Goal: Task Accomplishment & Management: Complete application form

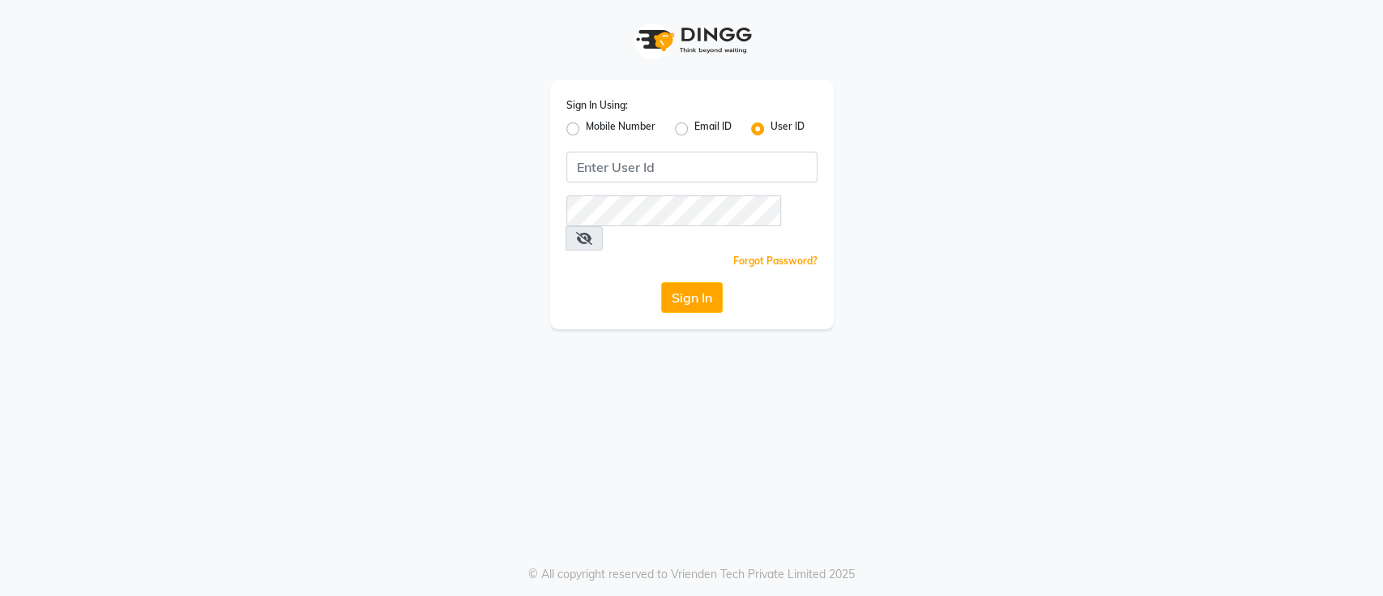
click at [586, 130] on label "Mobile Number" at bounding box center [621, 128] width 70 height 19
click at [586, 130] on input "Mobile Number" at bounding box center [591, 124] width 11 height 11
radio input "true"
radio input "false"
click at [657, 173] on input "Username" at bounding box center [719, 167] width 197 height 31
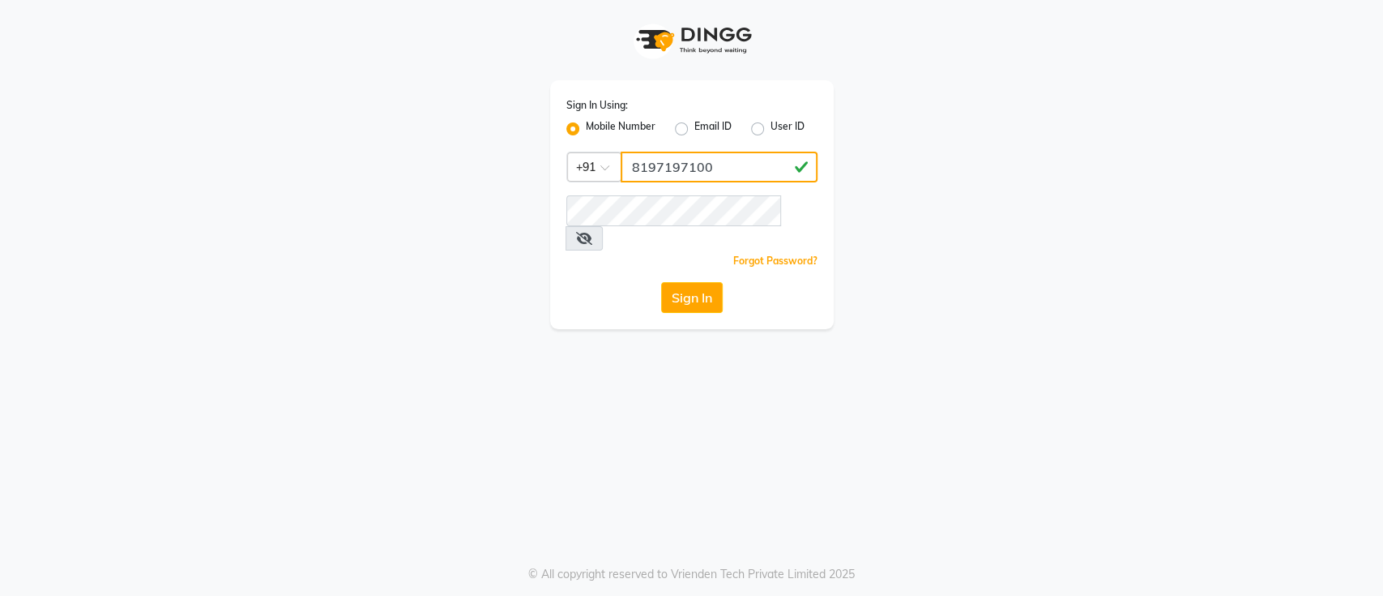
type input "8197197100"
click at [688, 282] on button "Sign In" at bounding box center [692, 297] width 62 height 31
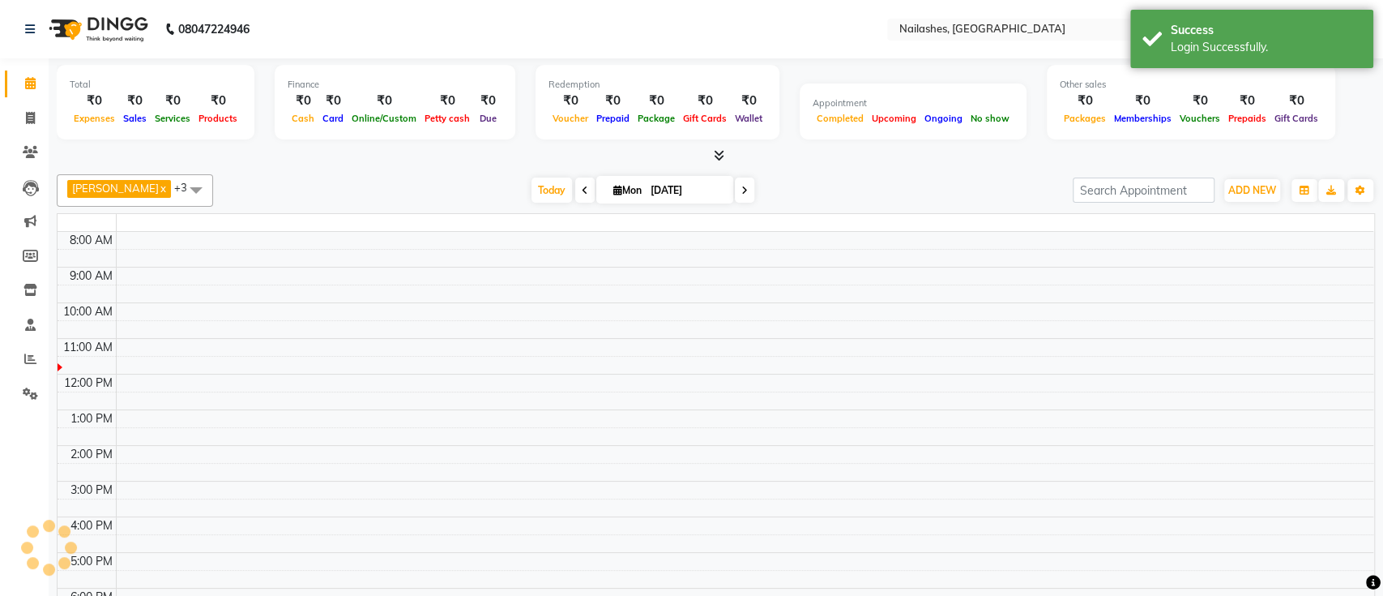
select select "en"
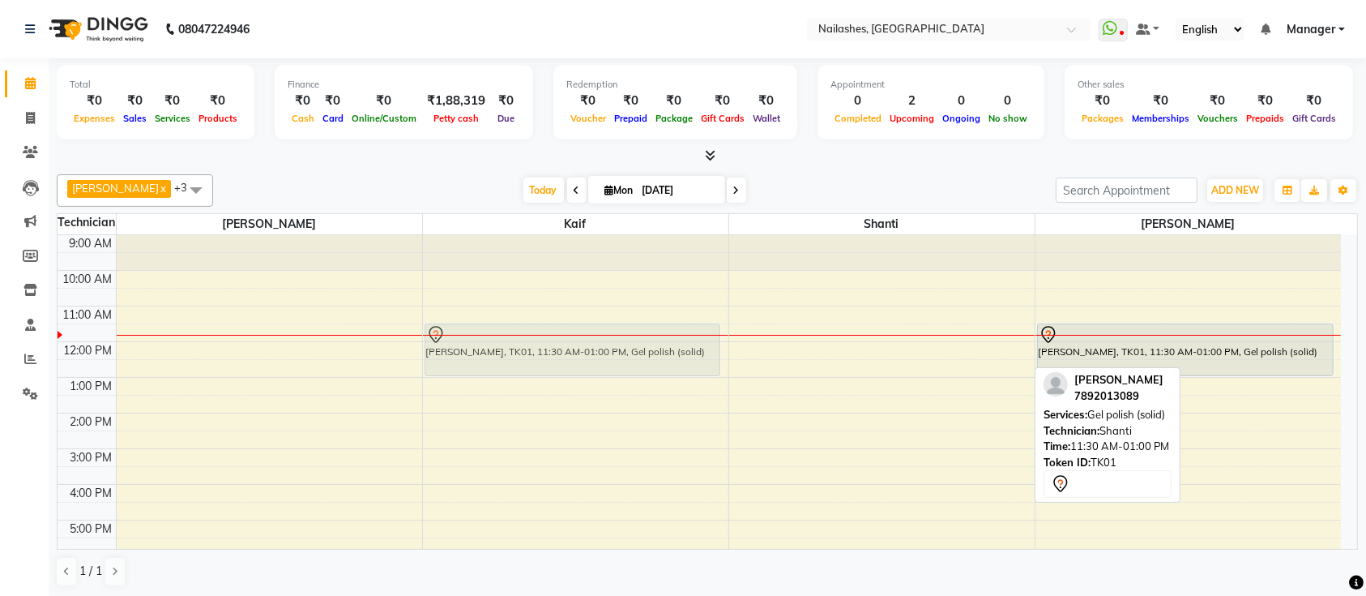
drag, startPoint x: 906, startPoint y: 344, endPoint x: 718, endPoint y: 347, distance: 188.0
click at [734, 339] on div "9:00 AM 10:00 AM 11:00 AM 12:00 PM 1:00 PM 2:00 PM 3:00 PM 4:00 PM 5:00 PM 6:00…" at bounding box center [699, 484] width 1283 height 498
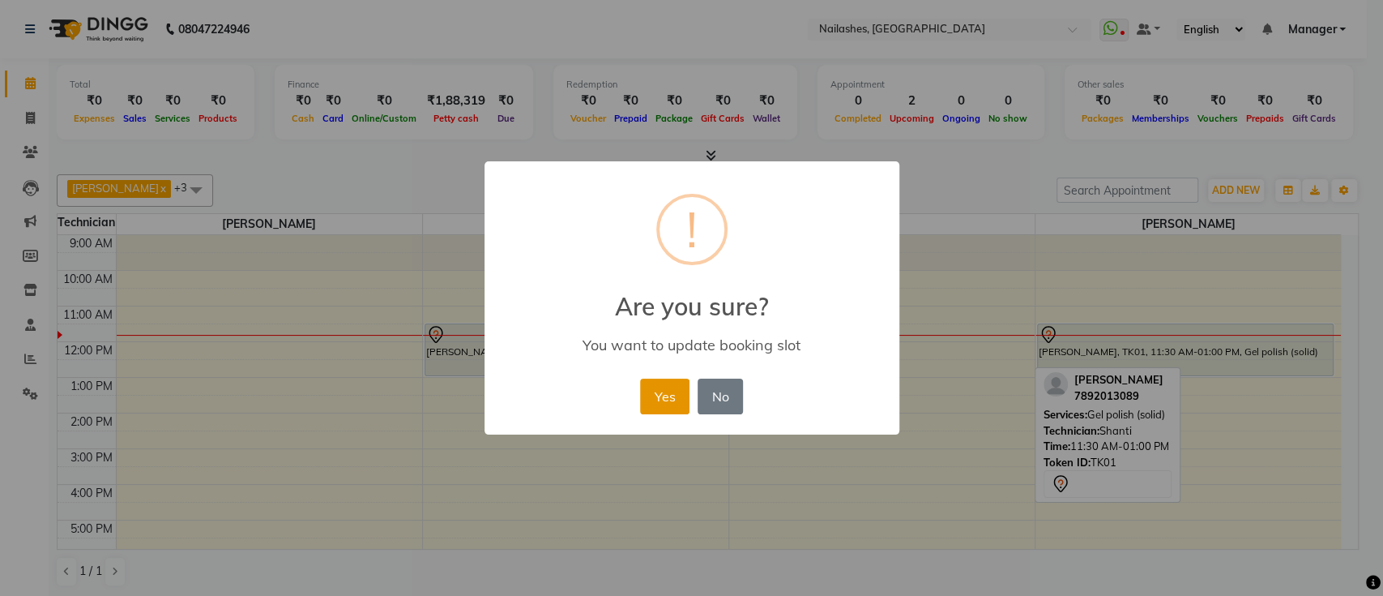
click at [666, 397] on button "Yes" at bounding box center [664, 396] width 49 height 36
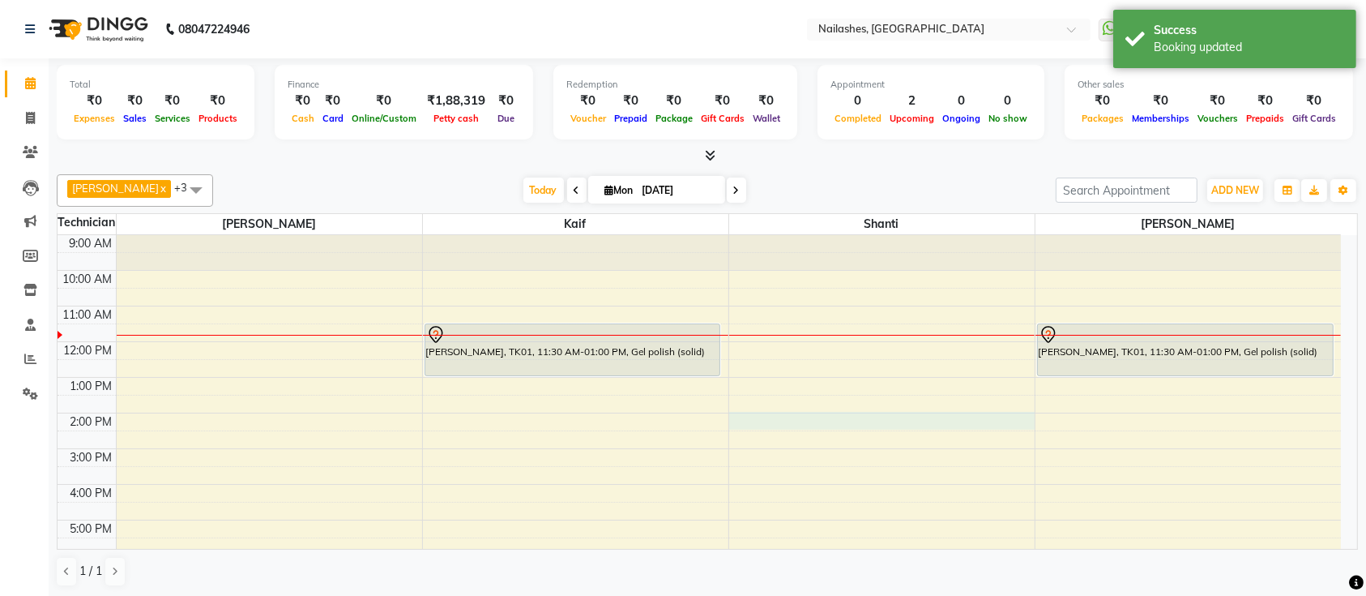
click at [783, 418] on div "9:00 AM 10:00 AM 11:00 AM 12:00 PM 1:00 PM 2:00 PM 3:00 PM 4:00 PM 5:00 PM 6:00…" at bounding box center [699, 484] width 1283 height 498
select select "82822"
select select "tentative"
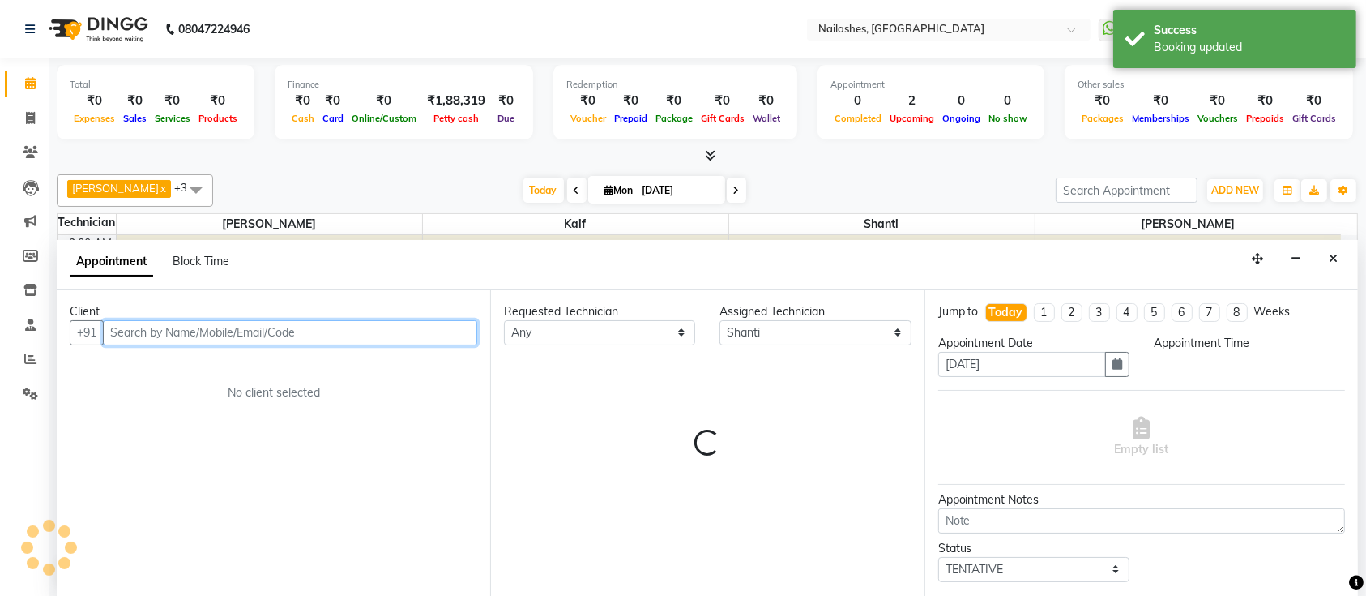
select select "840"
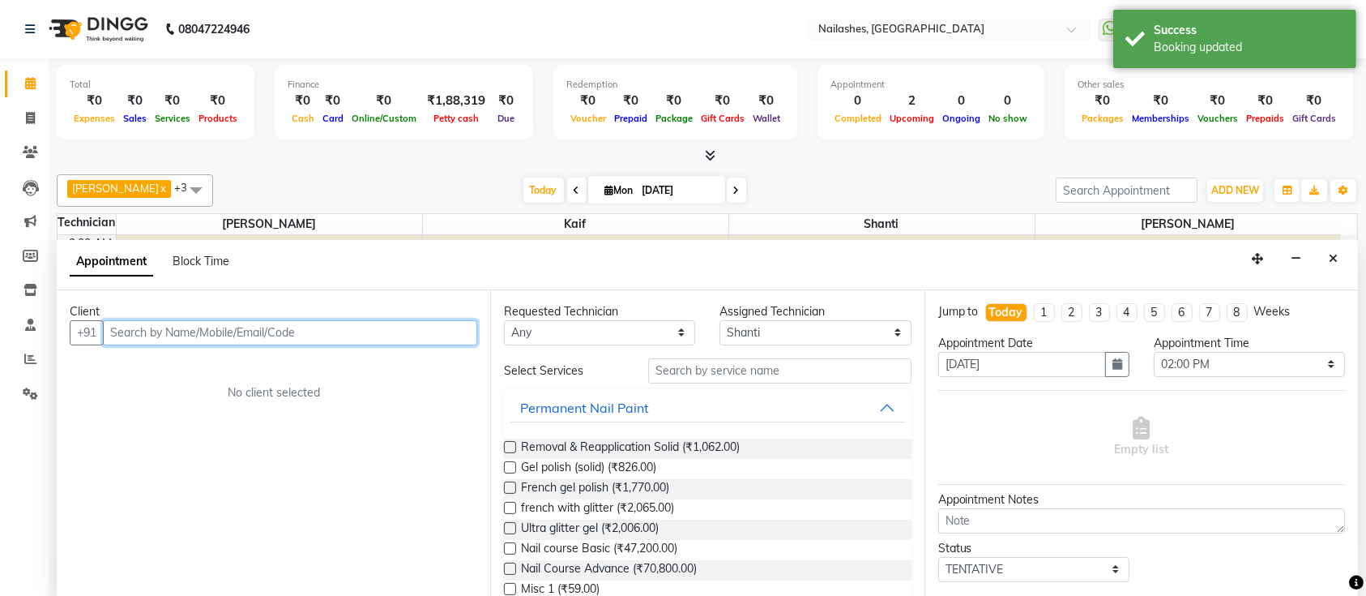
click at [425, 325] on input "text" at bounding box center [290, 332] width 374 height 25
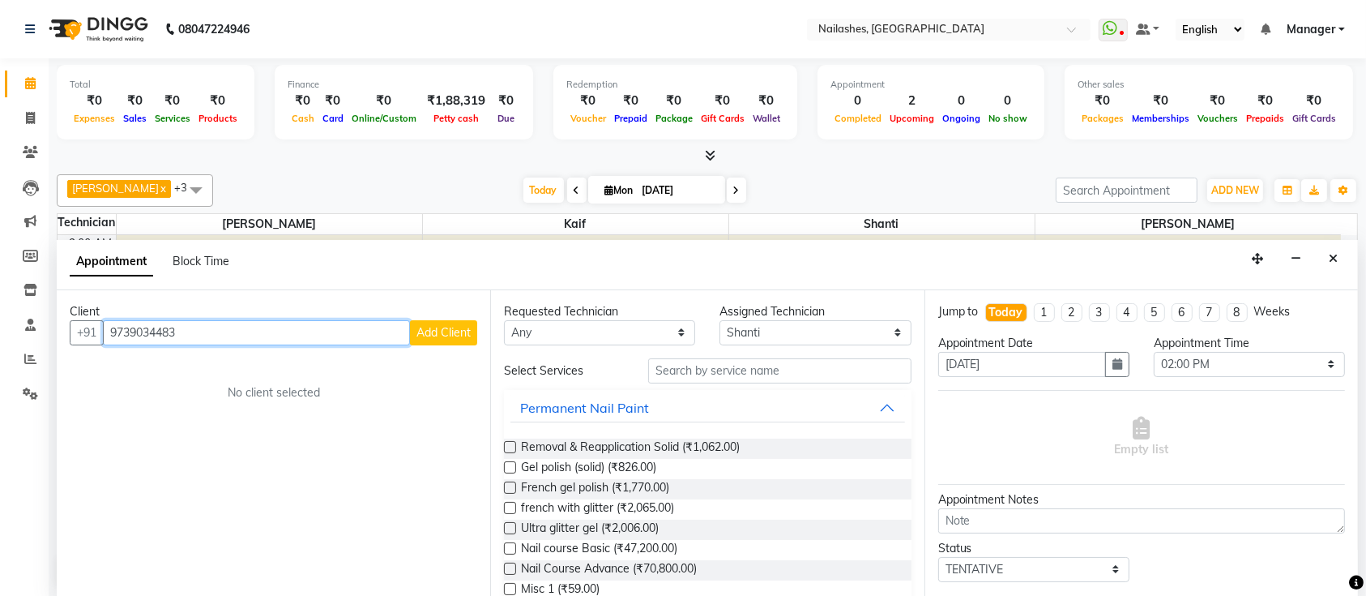
type input "9739034483"
click at [425, 325] on span "Add Client" at bounding box center [443, 332] width 54 height 15
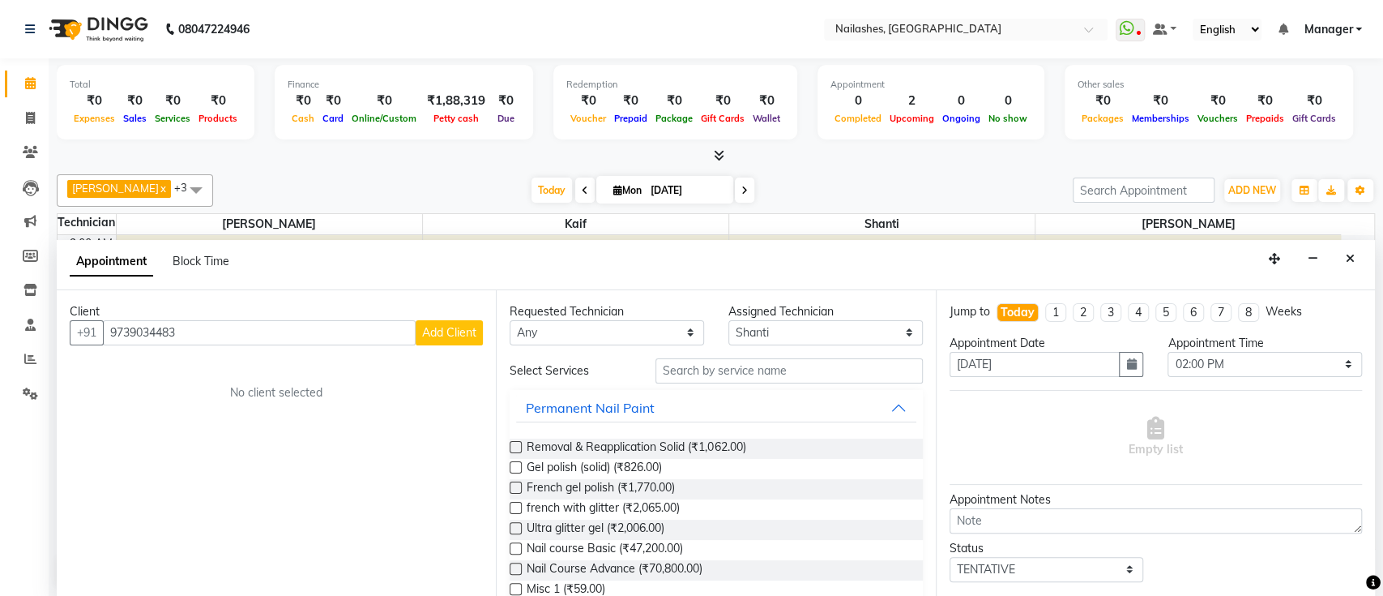
select select "21"
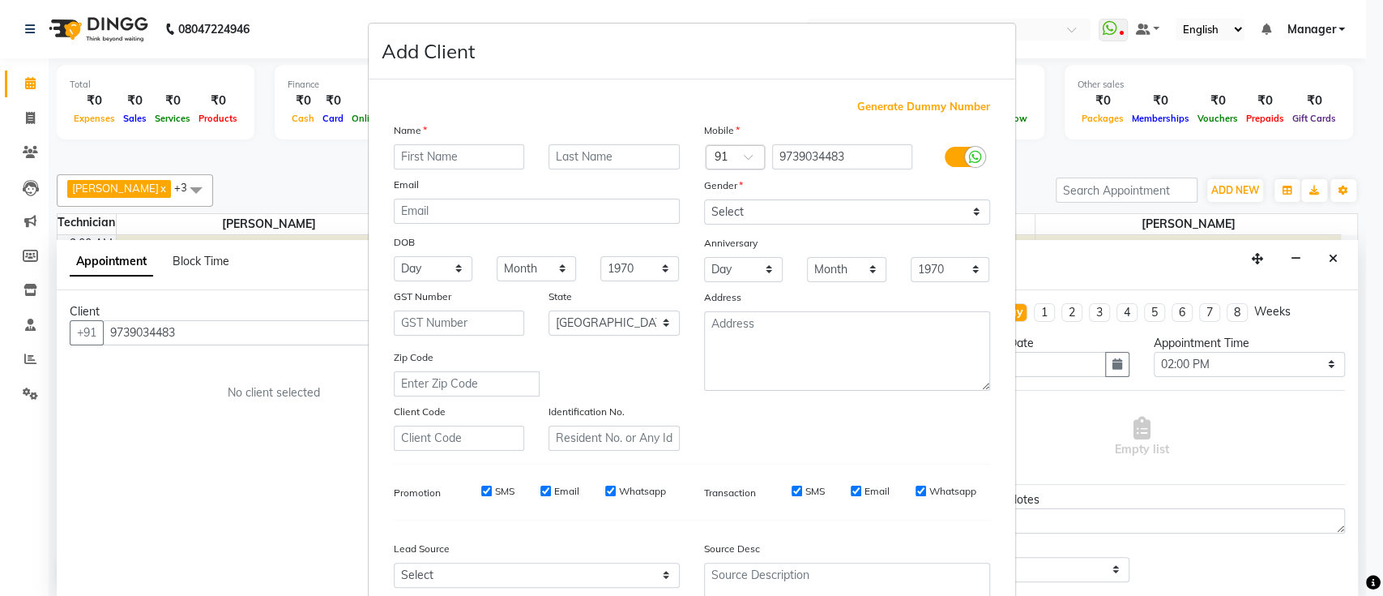
click at [466, 144] on input "text" at bounding box center [459, 156] width 131 height 25
type input "swathi"
click at [801, 211] on select "Select [DEMOGRAPHIC_DATA] [DEMOGRAPHIC_DATA] Other Prefer Not To Say" at bounding box center [847, 211] width 286 height 25
select select "[DEMOGRAPHIC_DATA]"
click at [704, 199] on select "Select [DEMOGRAPHIC_DATA] [DEMOGRAPHIC_DATA] Other Prefer Not To Say" at bounding box center [847, 211] width 286 height 25
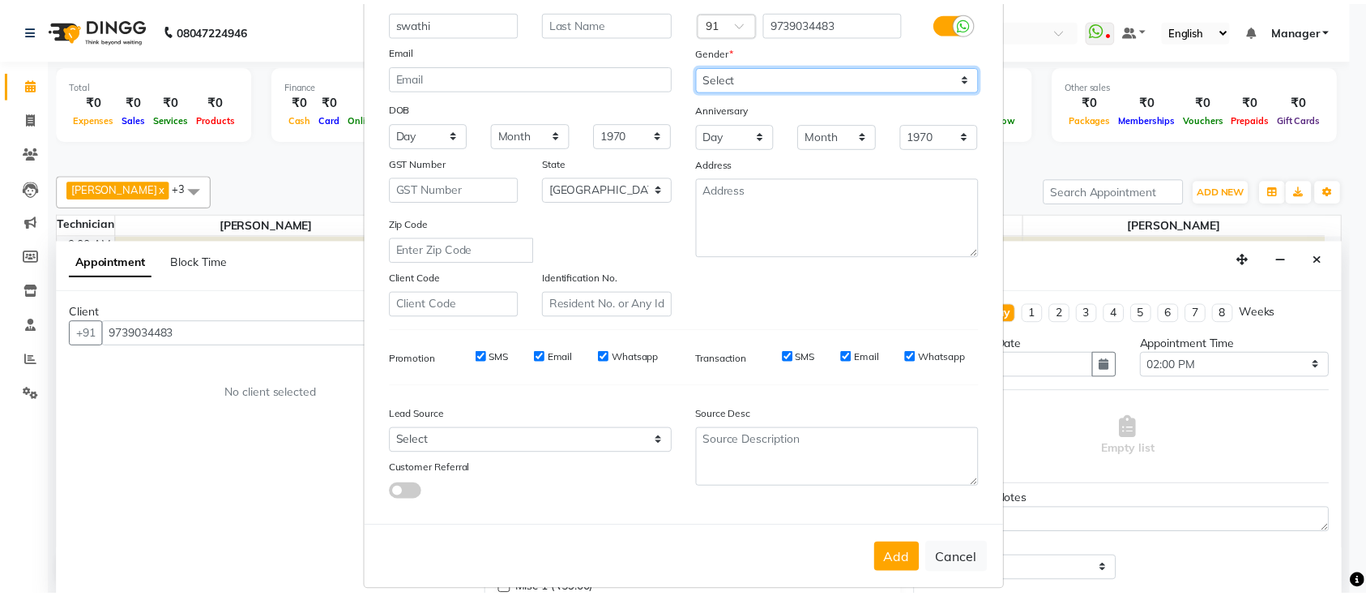
scroll to position [149, 0]
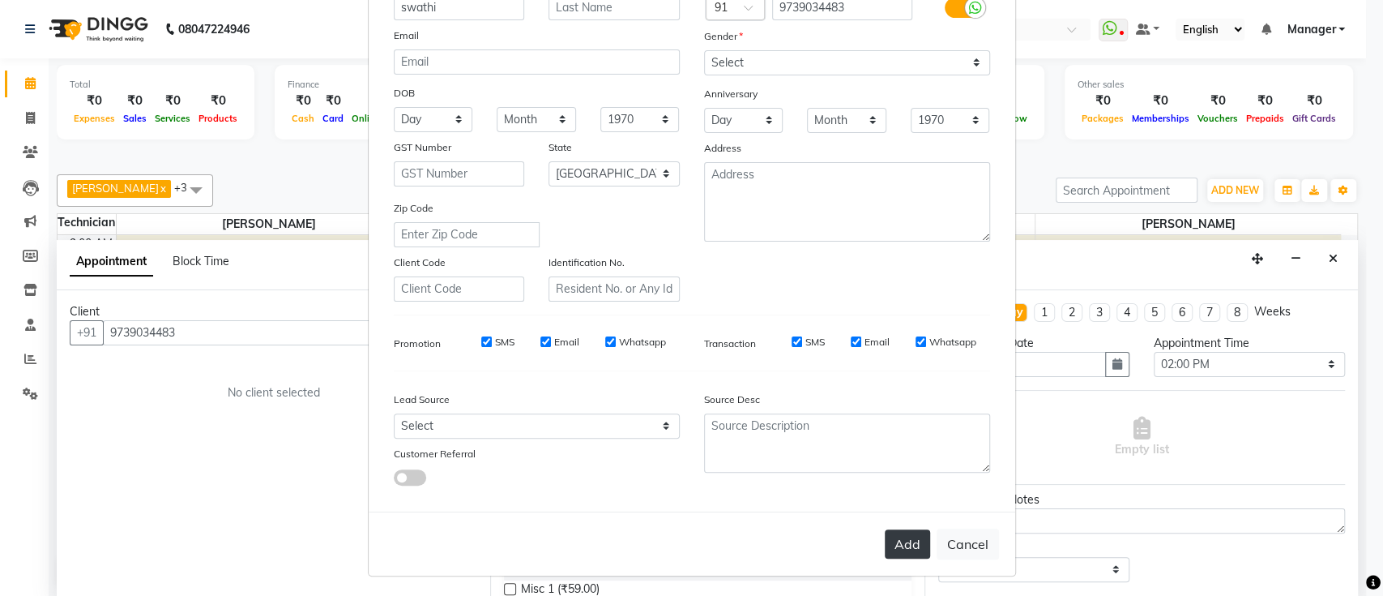
click at [899, 540] on button "Add" at bounding box center [907, 543] width 45 height 29
type input "97******83"
select select
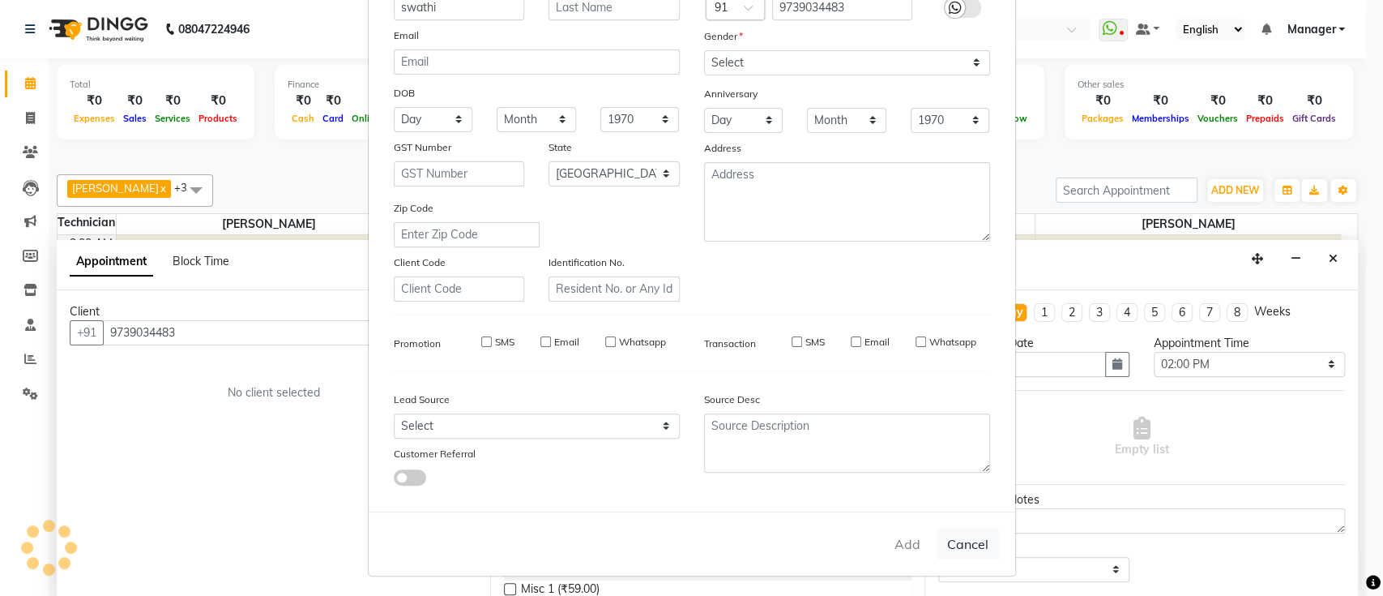
select select "null"
select select
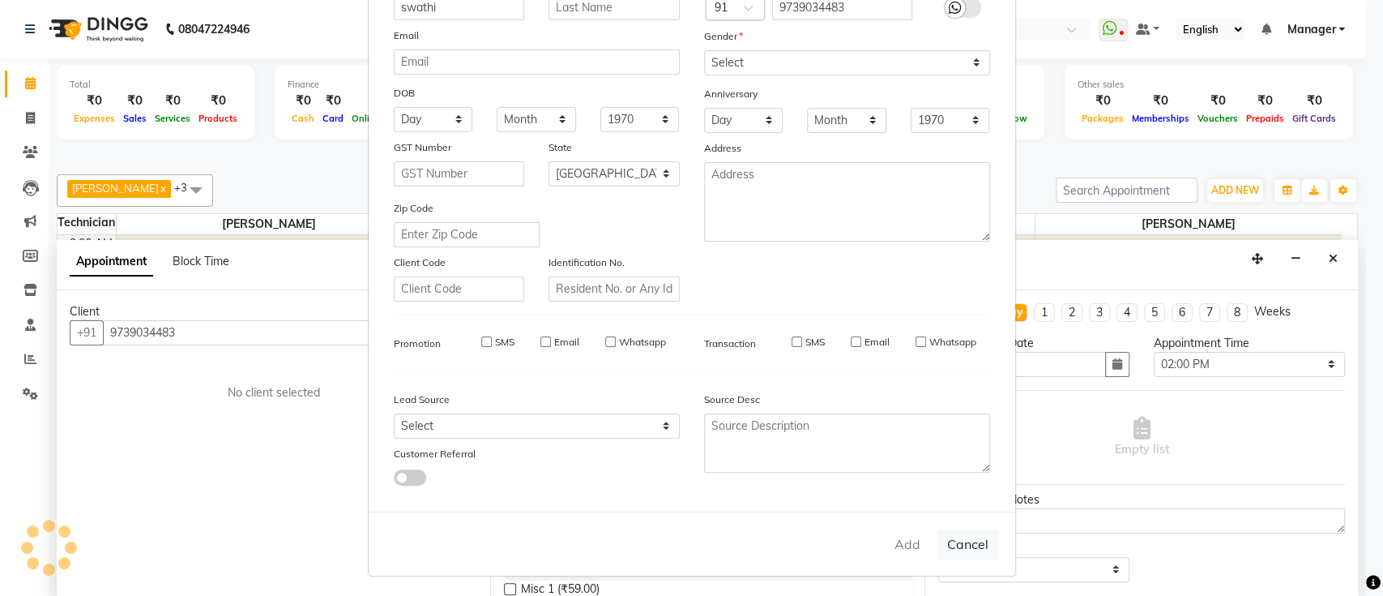
checkbox input "false"
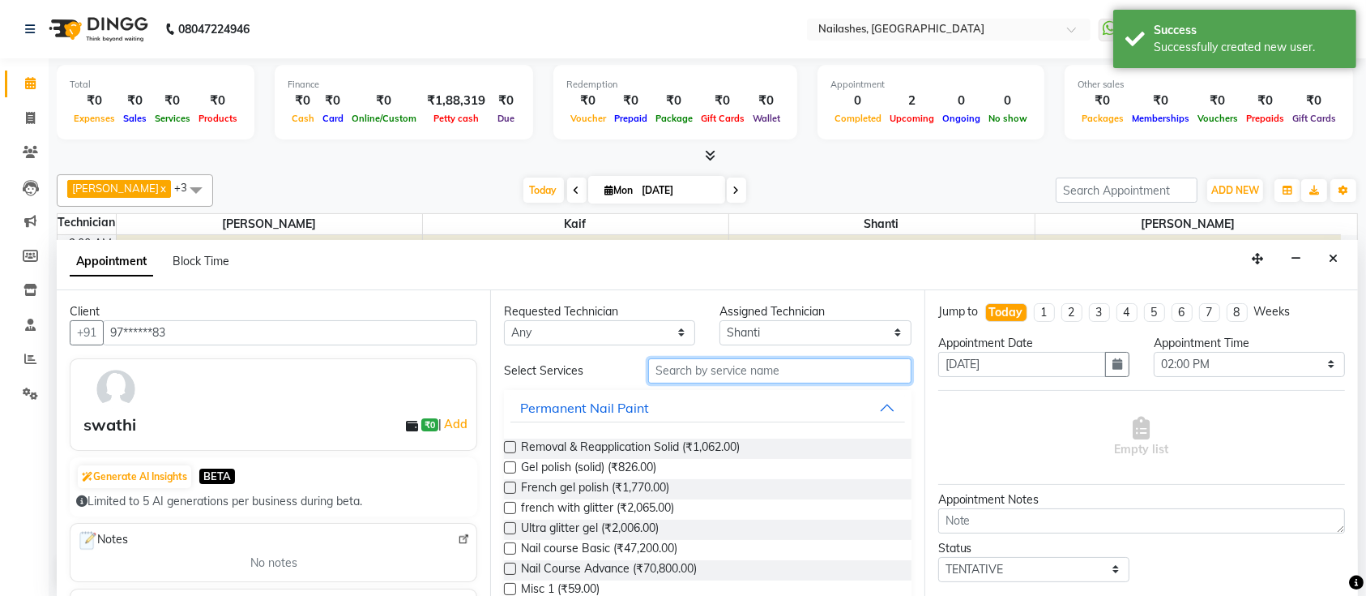
click at [677, 359] on input "text" at bounding box center [779, 370] width 263 height 25
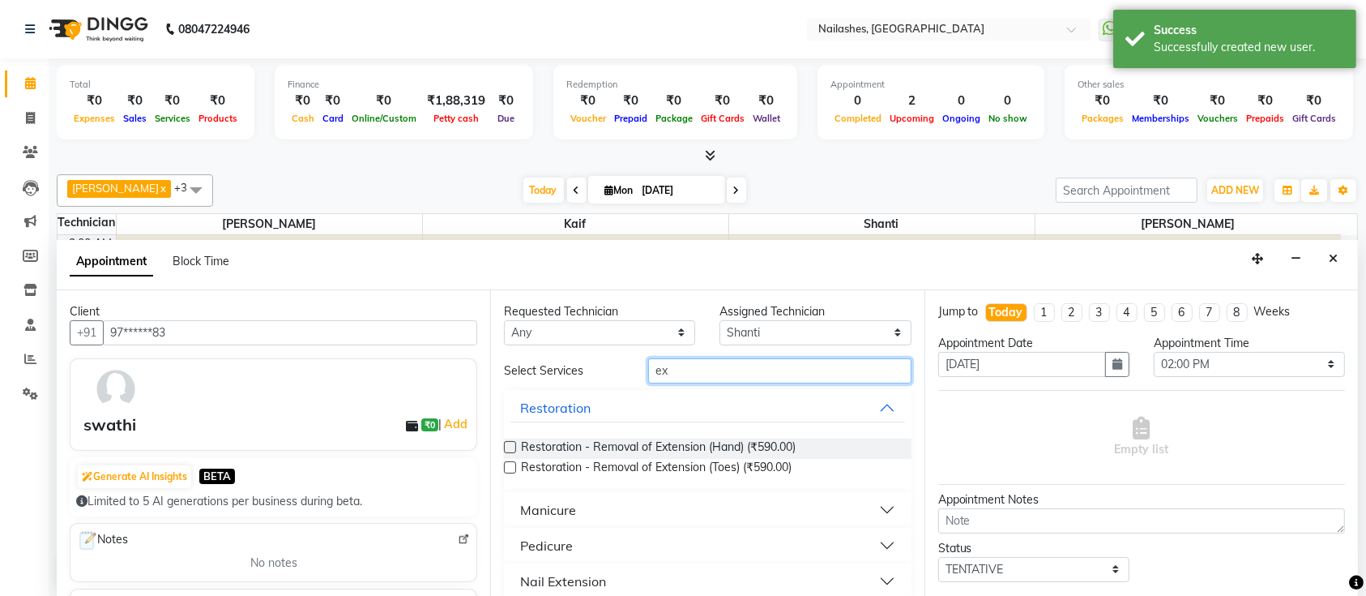
type input "ex"
click at [574, 572] on div "Nail Extension" at bounding box center [563, 580] width 86 height 19
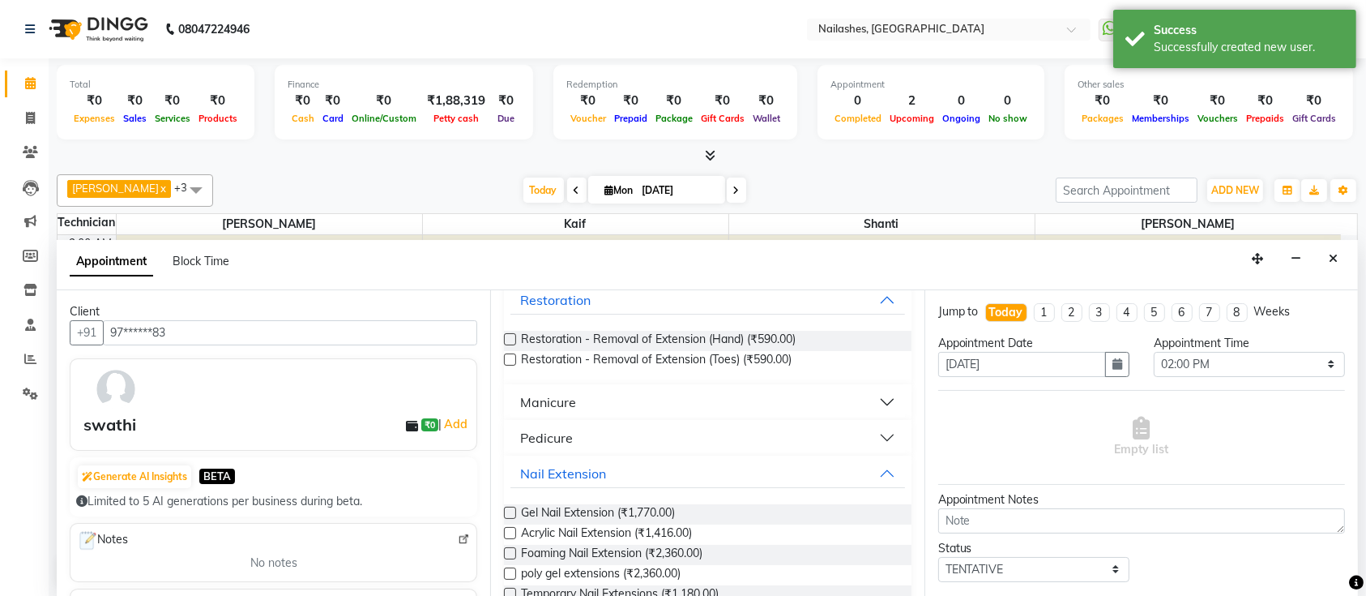
click at [557, 501] on div "Gel Nail Extension (₹1,770.00) Acrylic Nail Extension (₹1,416.00) Foaming Nail …" at bounding box center [707, 575] width 407 height 168
click at [551, 514] on span "Gel Nail Extension (₹1,770.00)" at bounding box center [598, 514] width 154 height 20
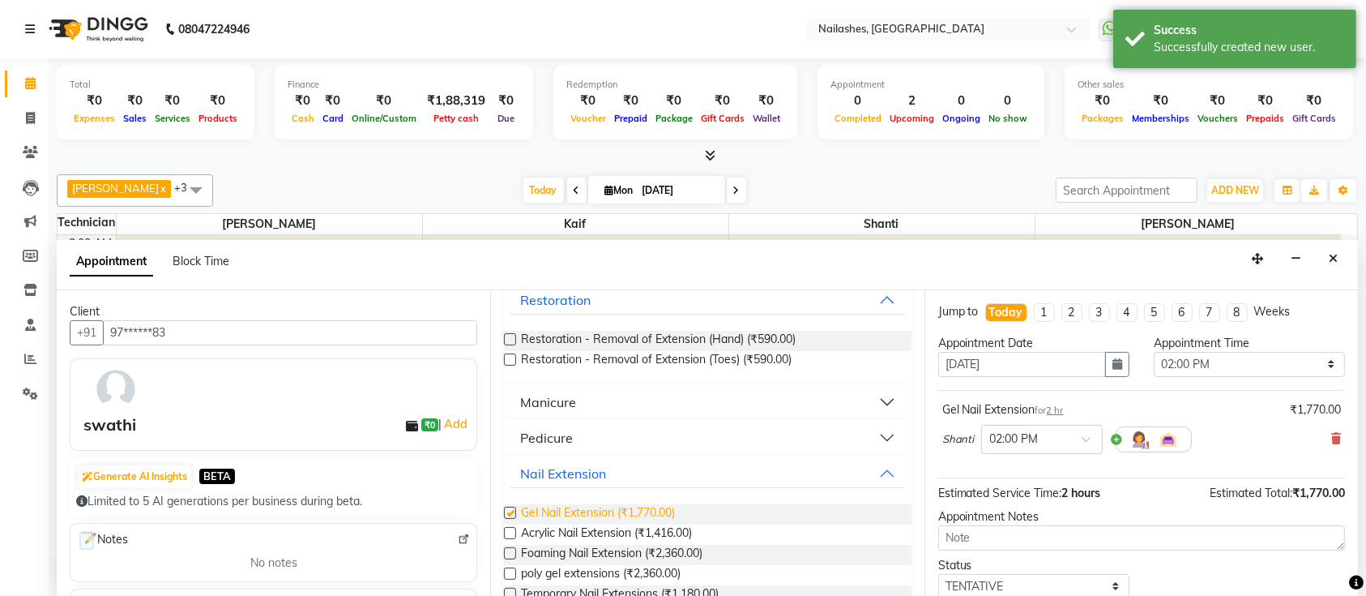
checkbox input "false"
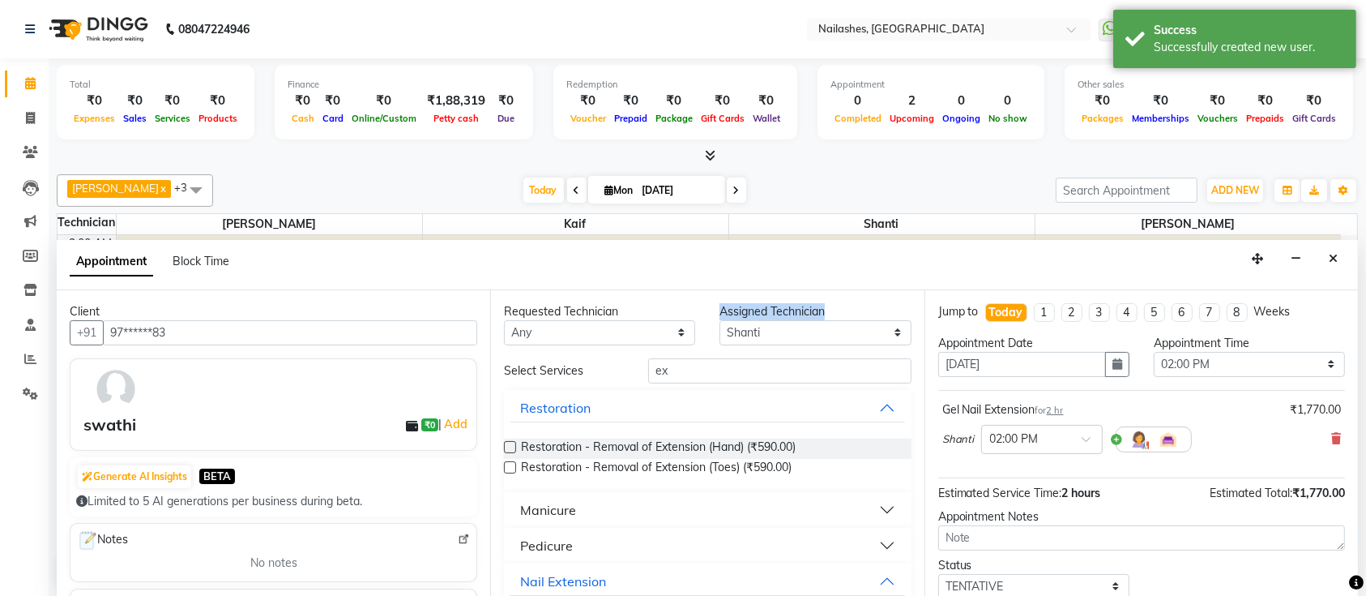
drag, startPoint x: 710, startPoint y: 314, endPoint x: 701, endPoint y: 334, distance: 21.4
click at [707, 327] on div "Assigned Technician Select [PERSON_NAME] Kaif Shanti [PERSON_NAME]" at bounding box center [815, 324] width 216 height 42
click at [694, 369] on input "ex" at bounding box center [779, 370] width 263 height 25
type input "e"
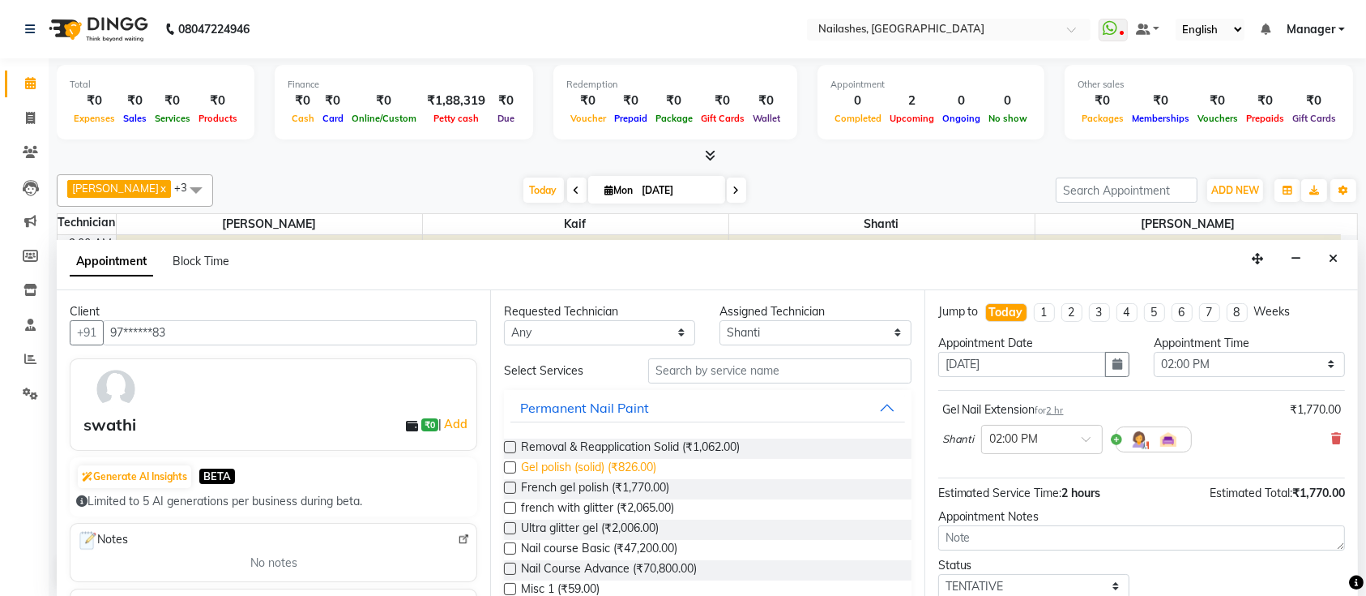
click at [580, 468] on span "Gel polish (solid) (₹826.00)" at bounding box center [588, 469] width 135 height 20
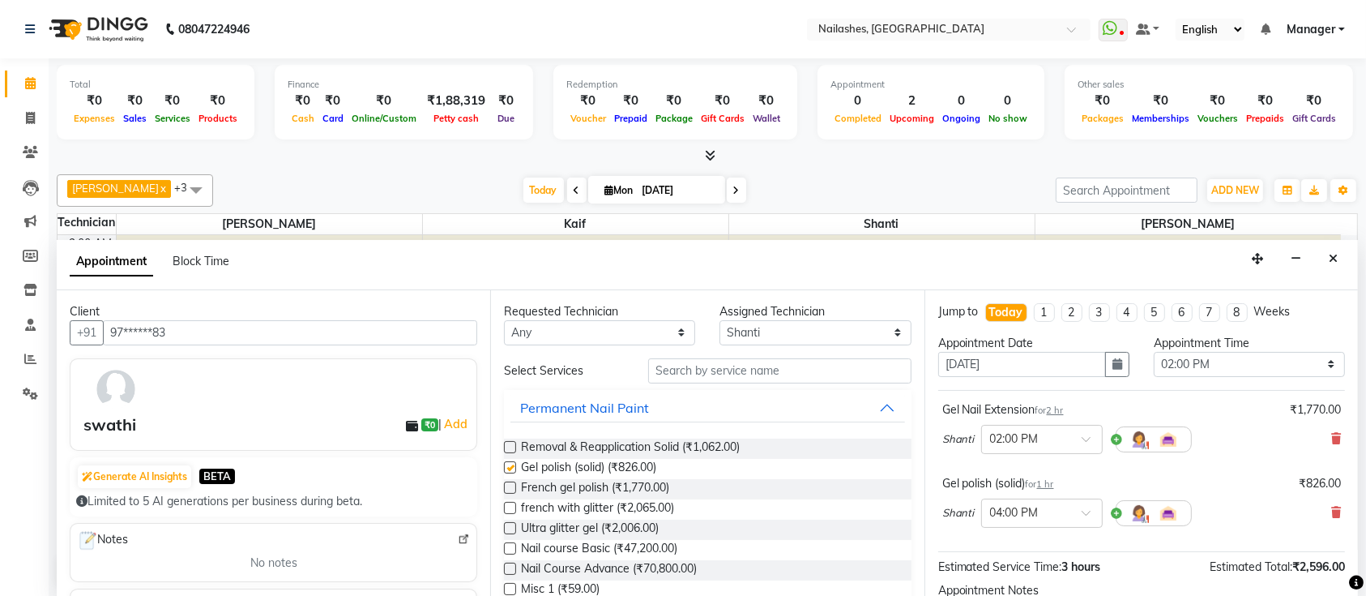
checkbox input "false"
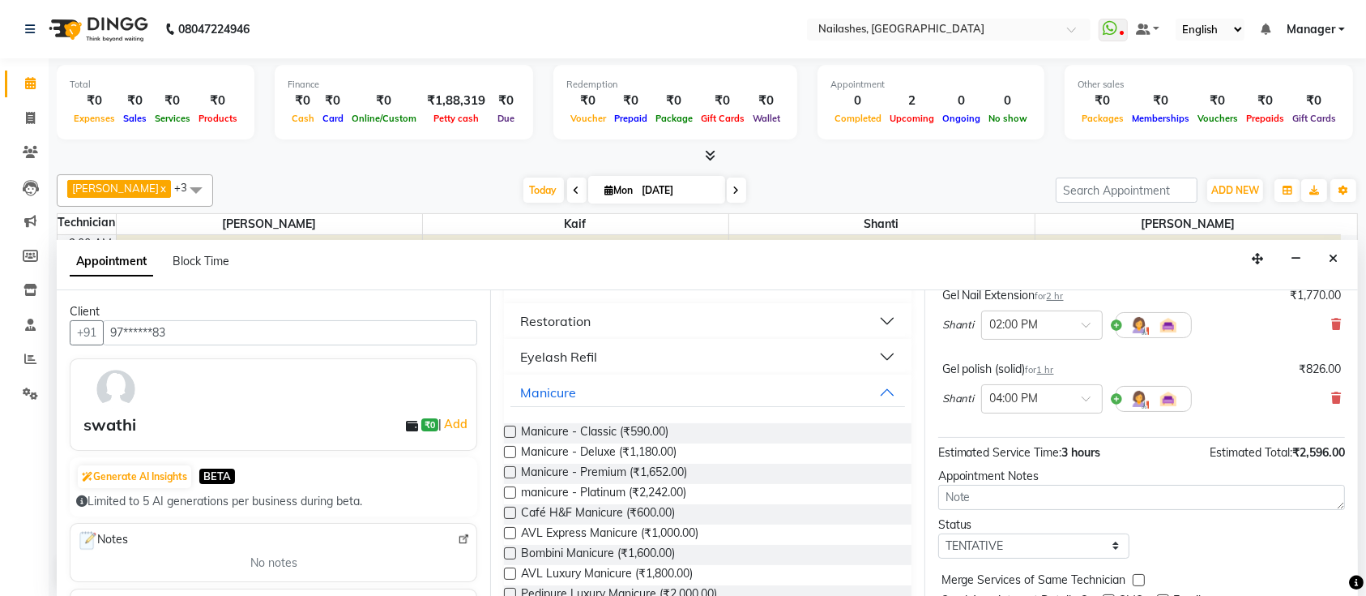
scroll to position [176, 0]
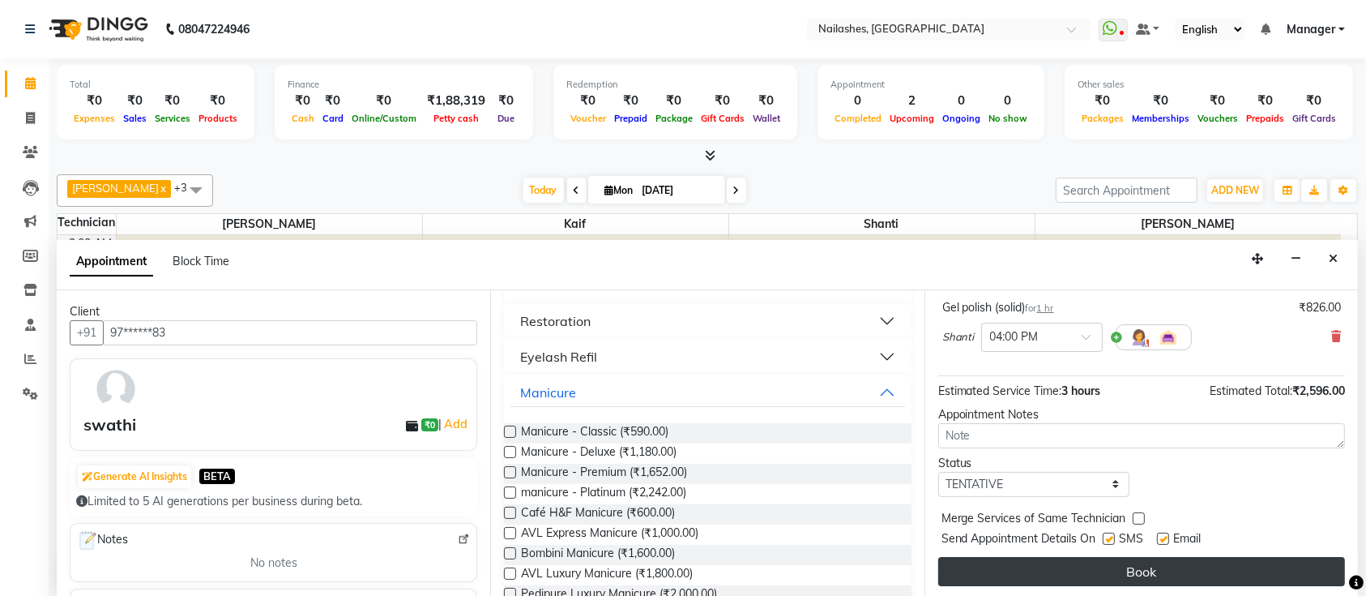
click at [1087, 572] on button "Book" at bounding box center [1141, 571] width 407 height 29
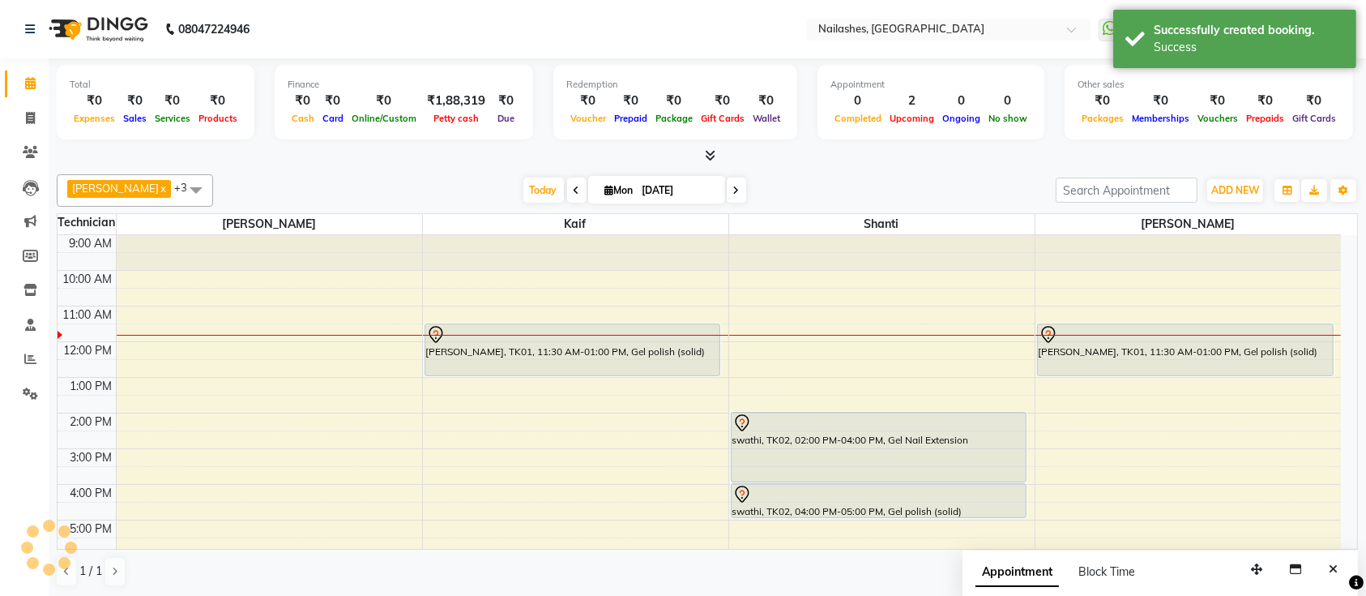
scroll to position [0, 0]
click at [26, 84] on icon at bounding box center [30, 83] width 11 height 12
click at [711, 153] on icon at bounding box center [711, 155] width 11 height 12
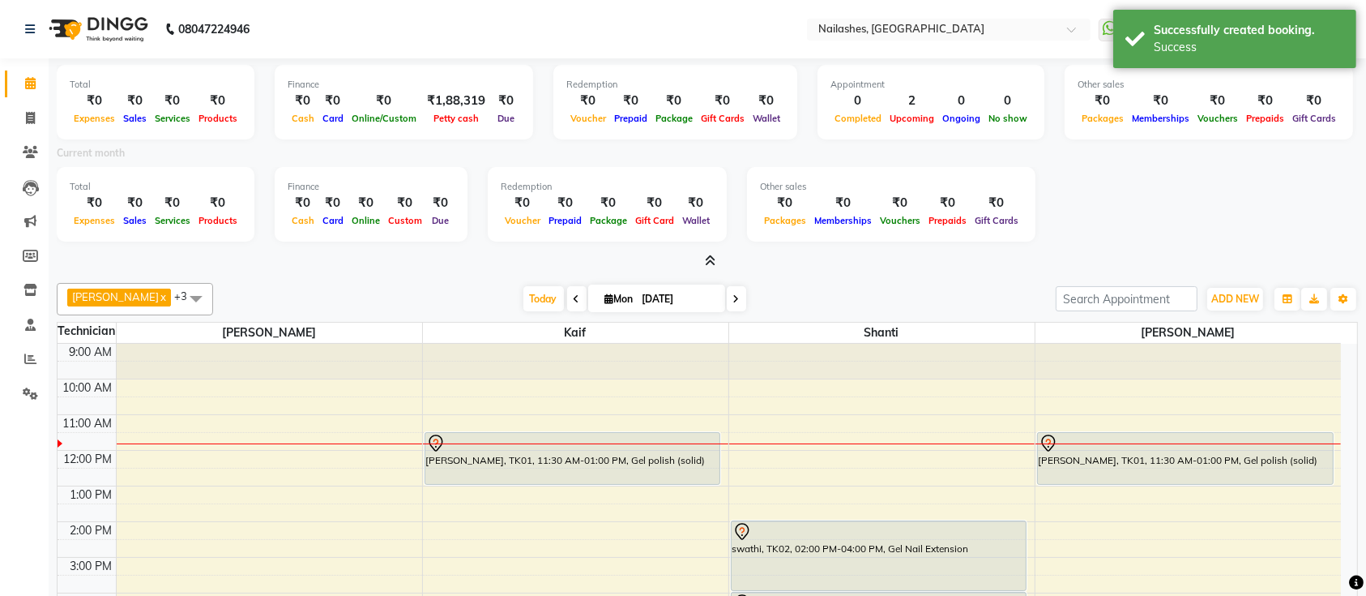
click at [709, 260] on icon at bounding box center [711, 260] width 11 height 12
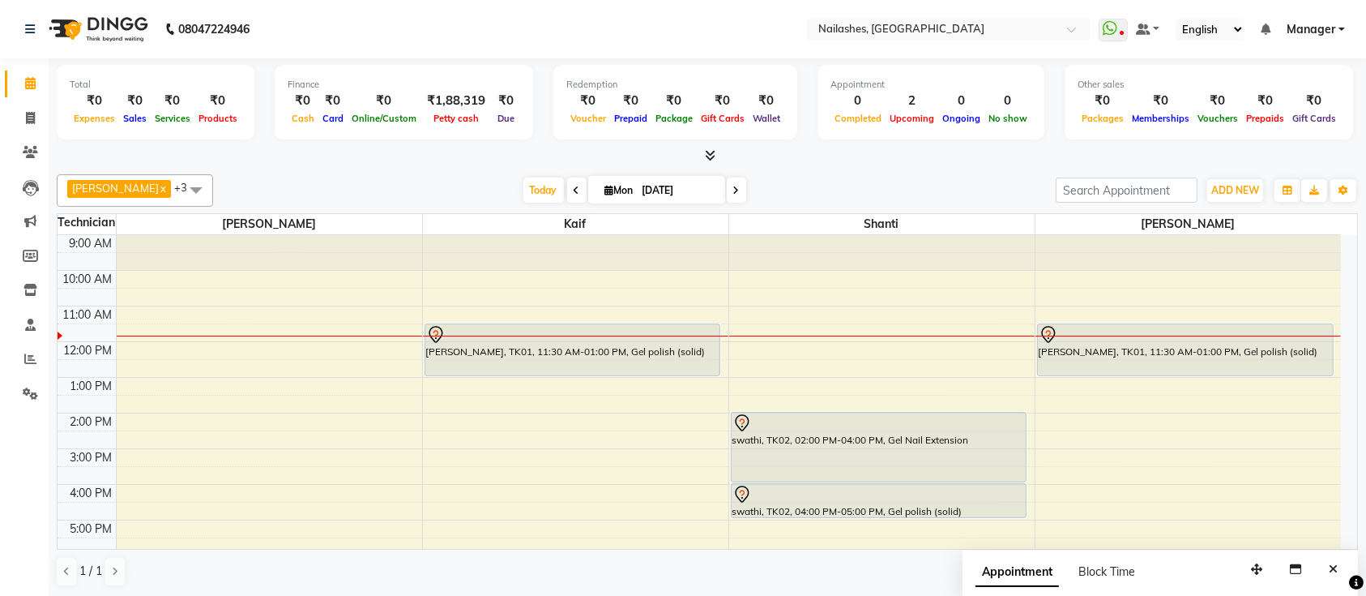
drag, startPoint x: 340, startPoint y: 248, endPoint x: 129, endPoint y: 245, distance: 211.5
click at [129, 245] on div at bounding box center [269, 252] width 305 height 35
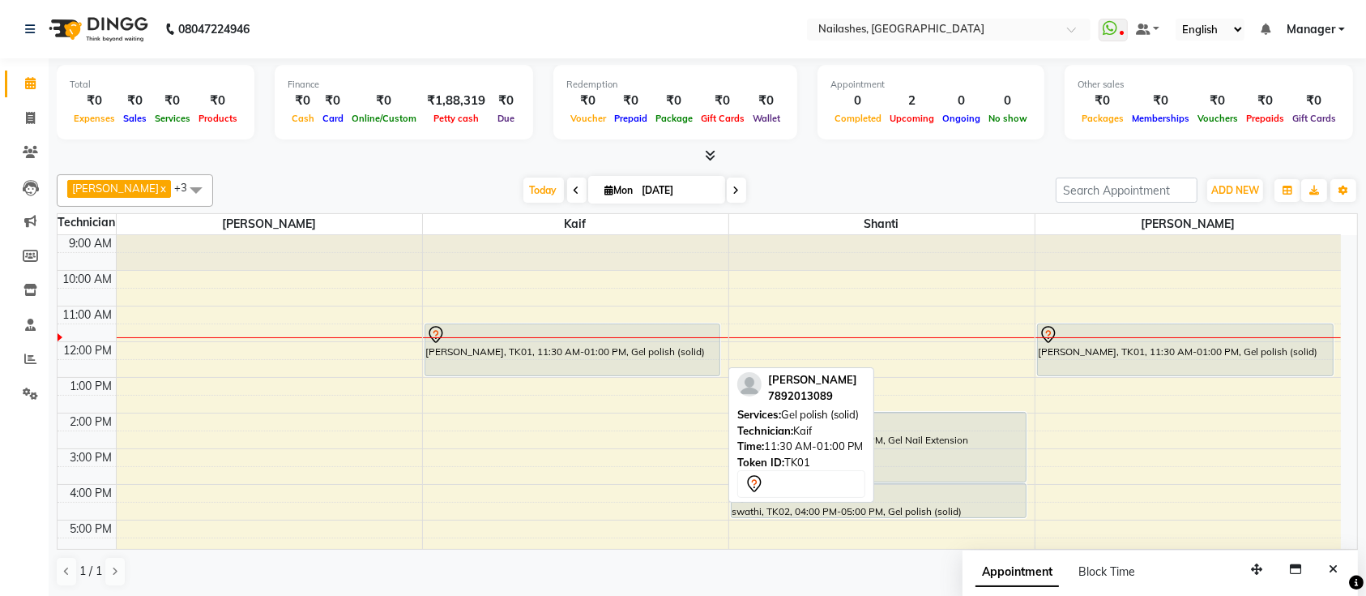
click at [707, 340] on div at bounding box center [572, 334] width 293 height 19
click at [615, 348] on div "[PERSON_NAME], TK01, 11:30 AM-01:00 PM, Gel polish (solid)" at bounding box center [572, 349] width 295 height 51
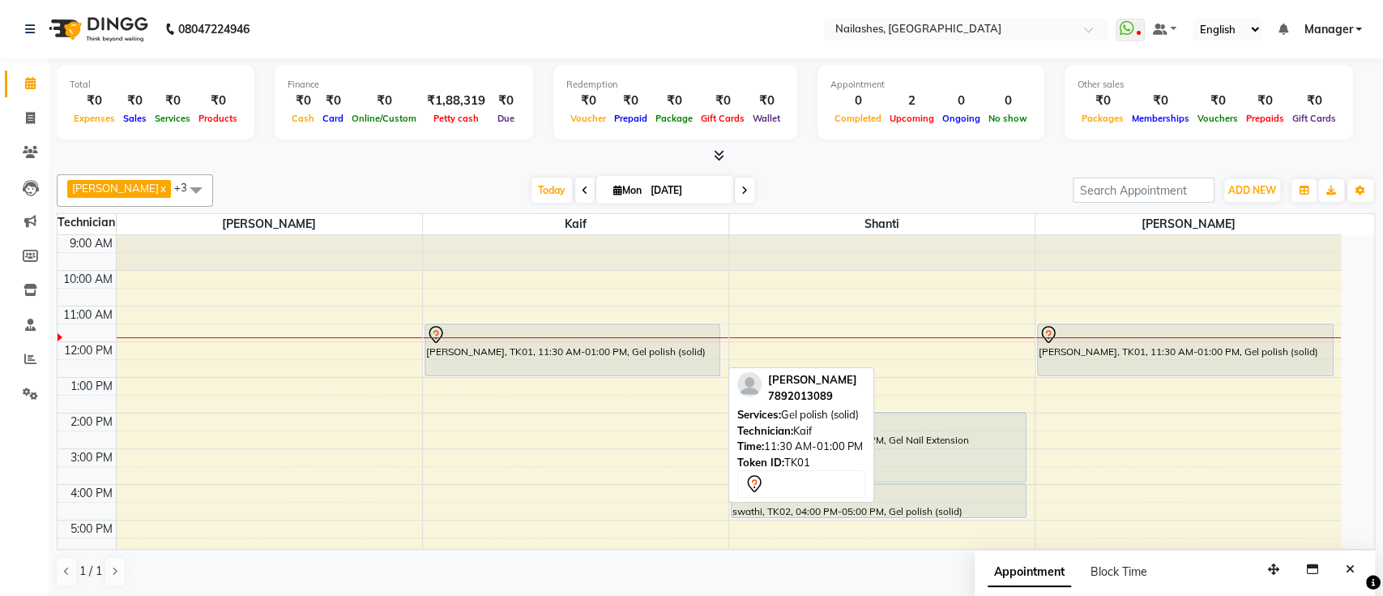
select select "7"
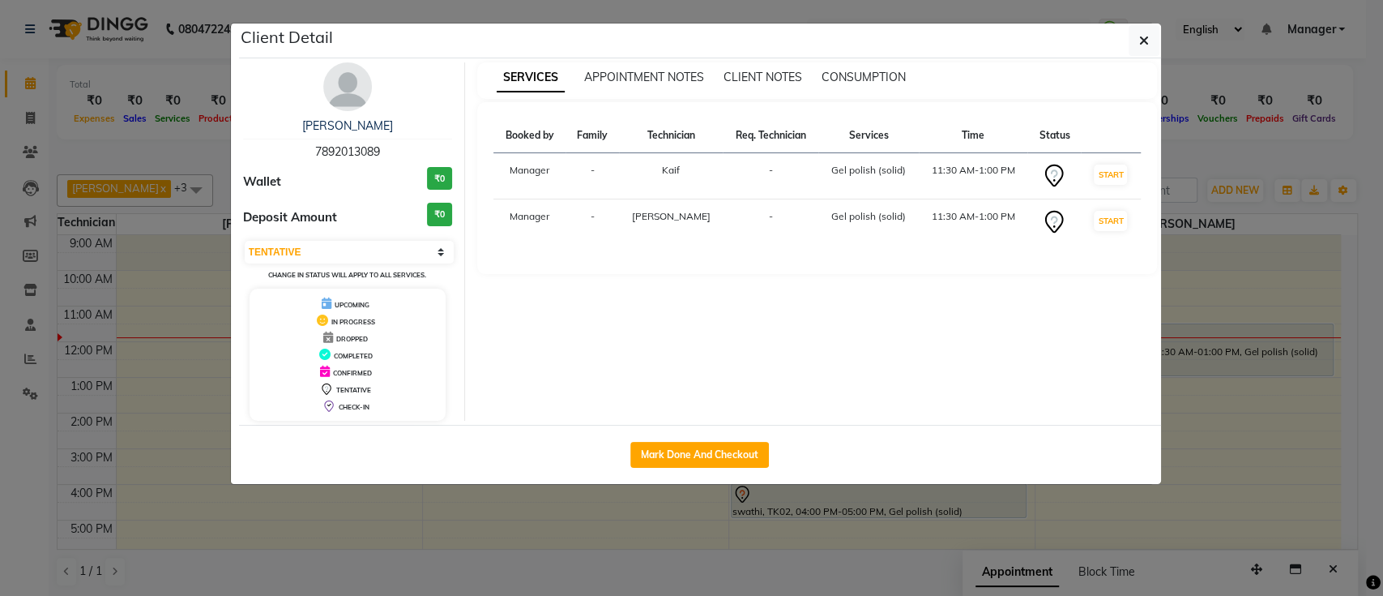
click at [349, 99] on img at bounding box center [347, 86] width 49 height 49
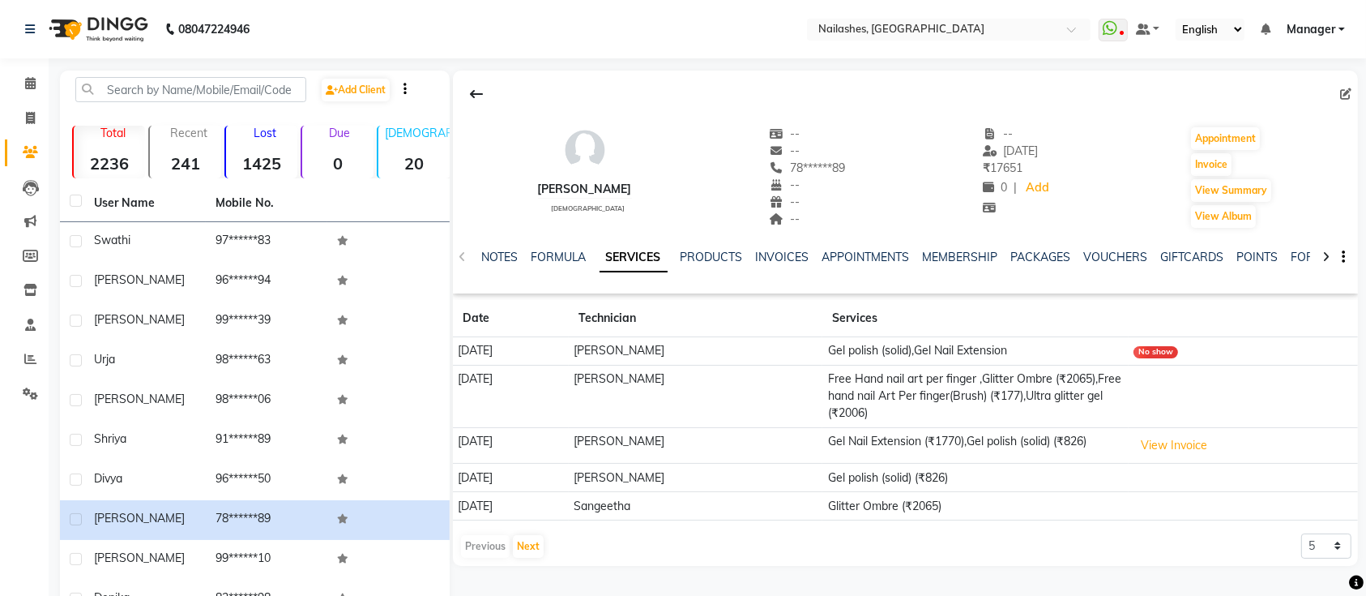
scroll to position [106, 0]
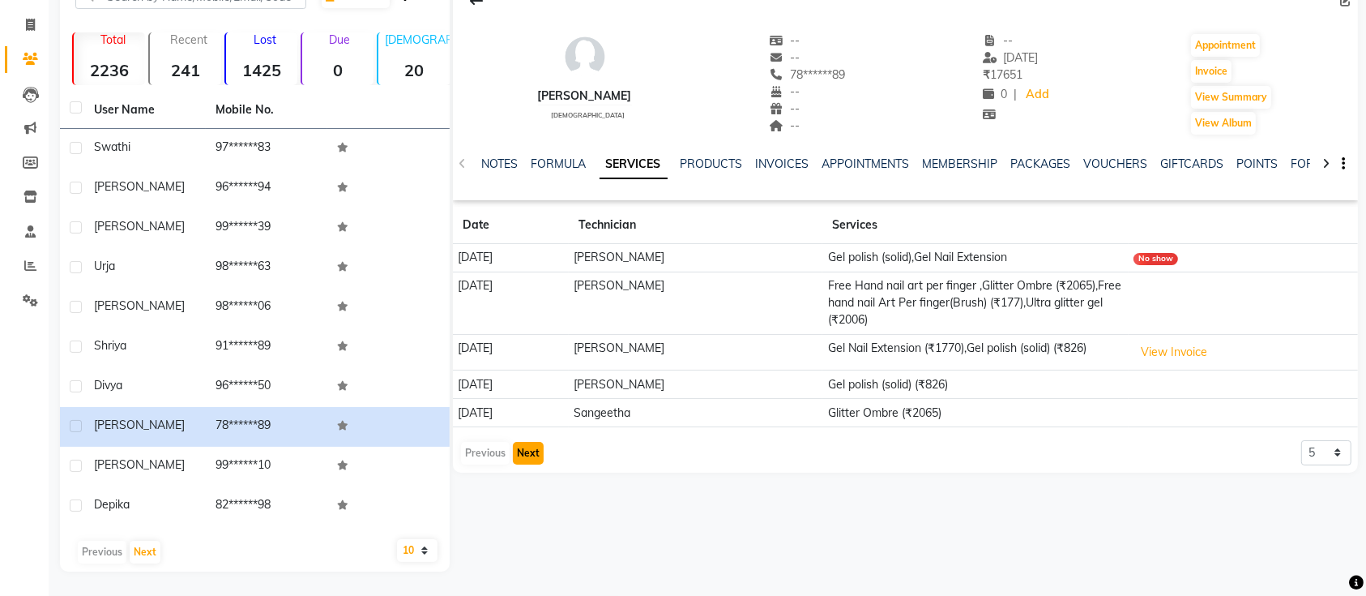
click at [534, 442] on button "Next" at bounding box center [528, 453] width 31 height 23
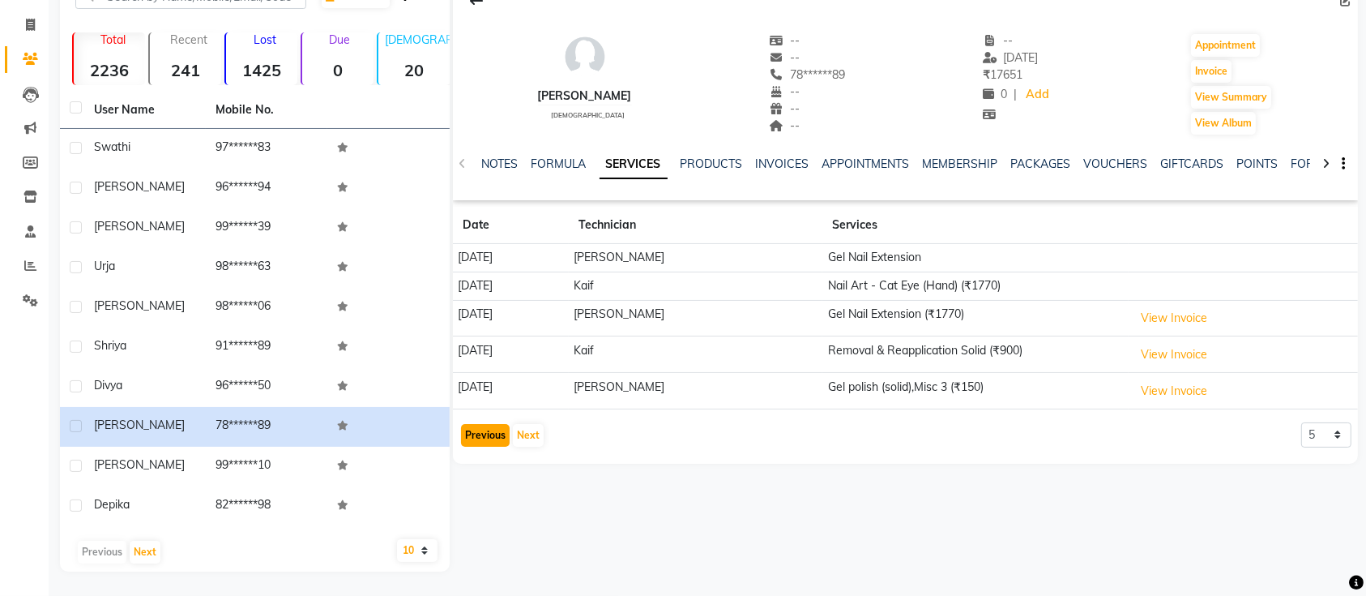
click at [483, 424] on button "Previous" at bounding box center [485, 435] width 49 height 23
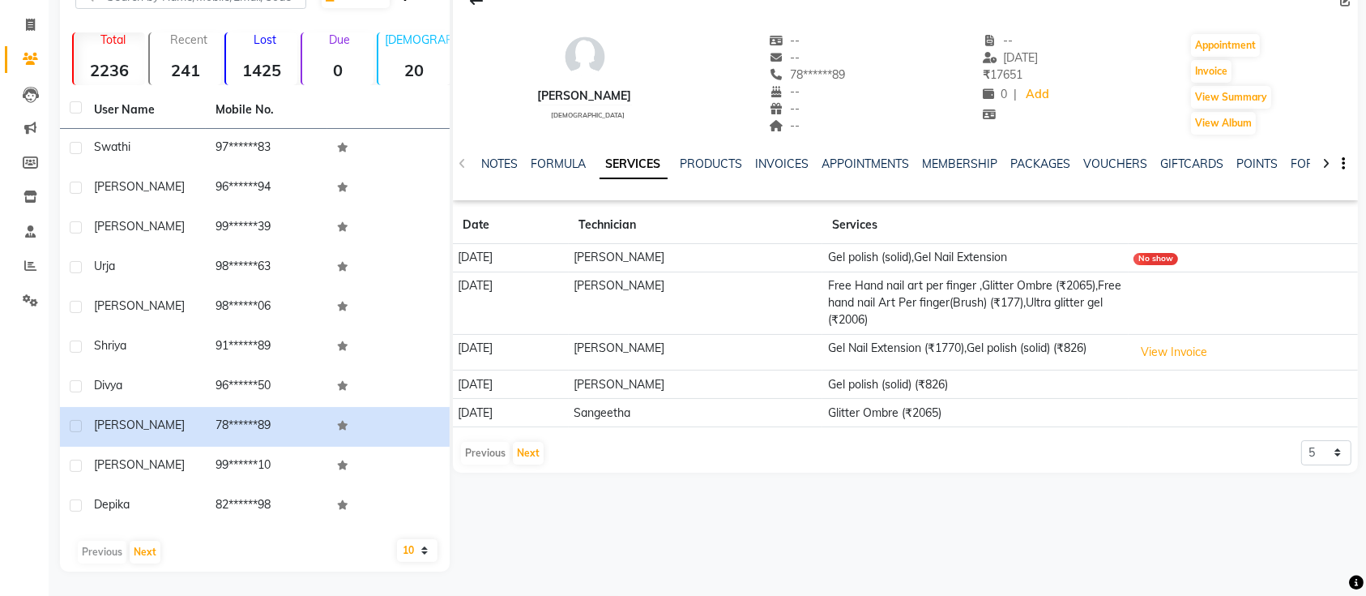
scroll to position [0, 0]
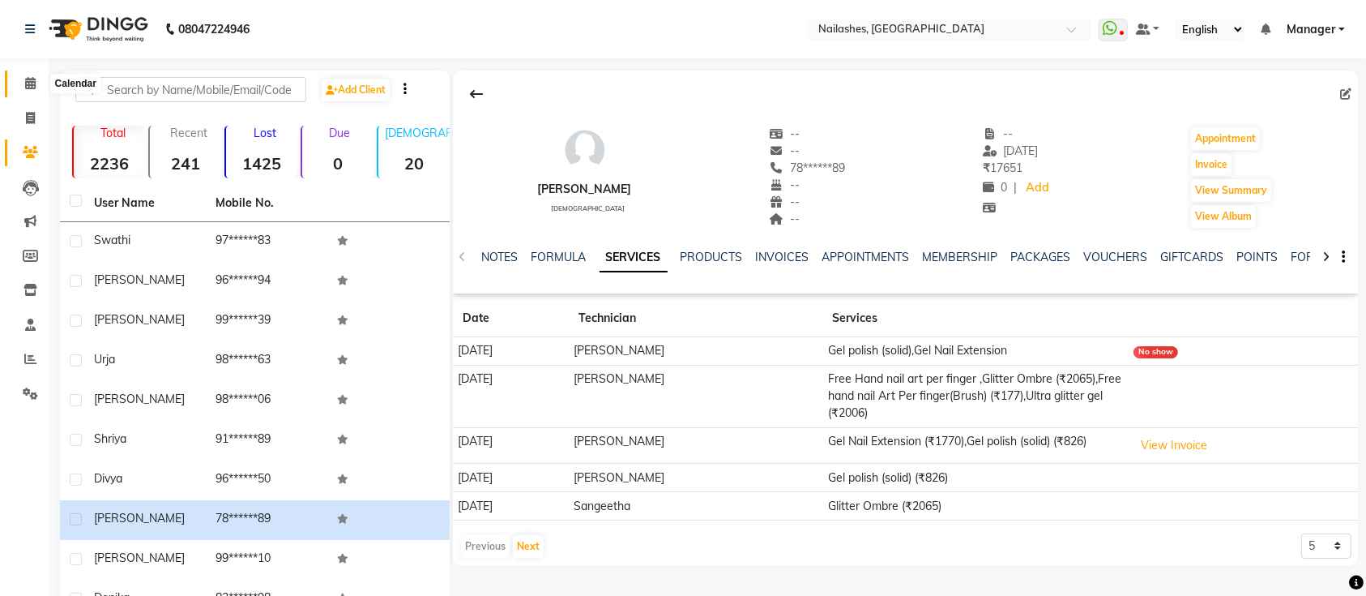
click at [28, 83] on icon at bounding box center [30, 83] width 11 height 12
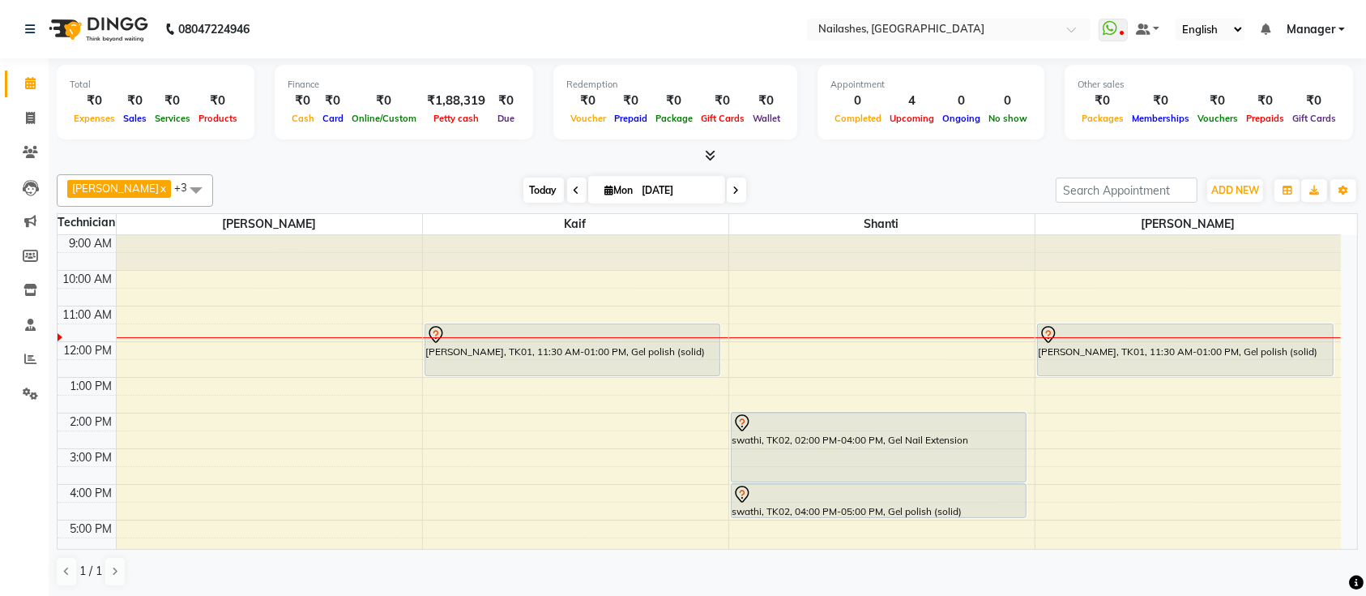
click at [527, 187] on span "Today" at bounding box center [543, 189] width 41 height 25
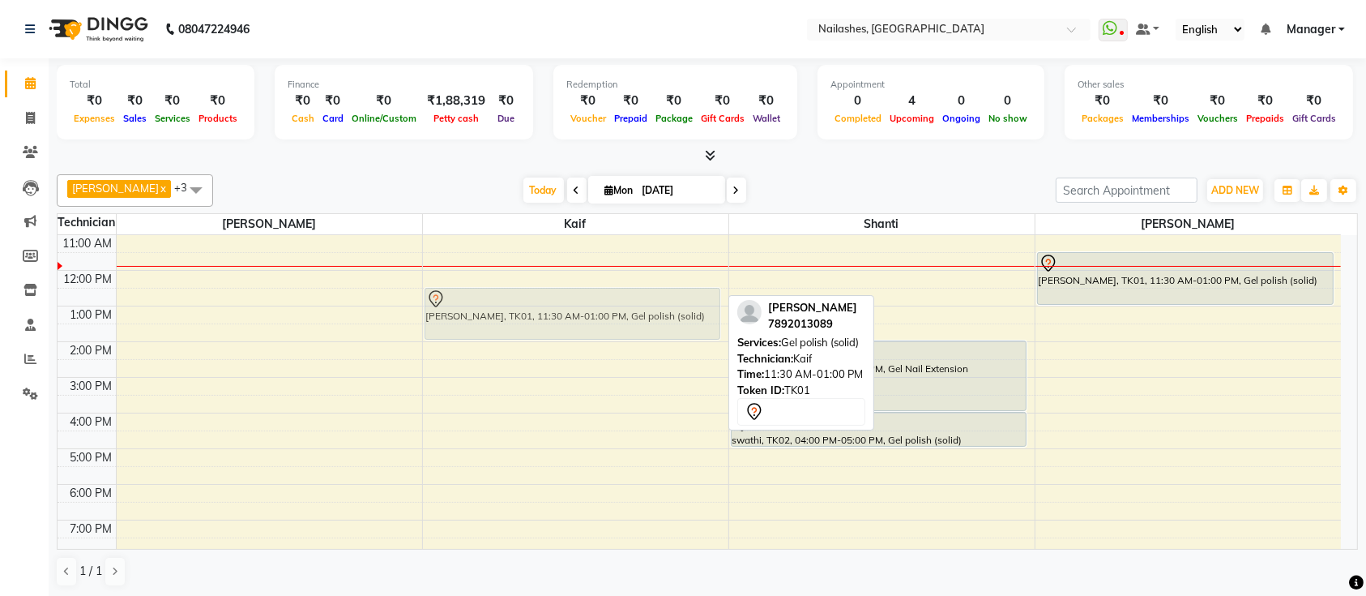
drag, startPoint x: 494, startPoint y: 288, endPoint x: 501, endPoint y: 323, distance: 35.4
click at [501, 323] on div "[PERSON_NAME], TK01, 11:30 AM-01:00 PM, Gel polish (solid) [PERSON_NAME], TK01,…" at bounding box center [575, 413] width 305 height 498
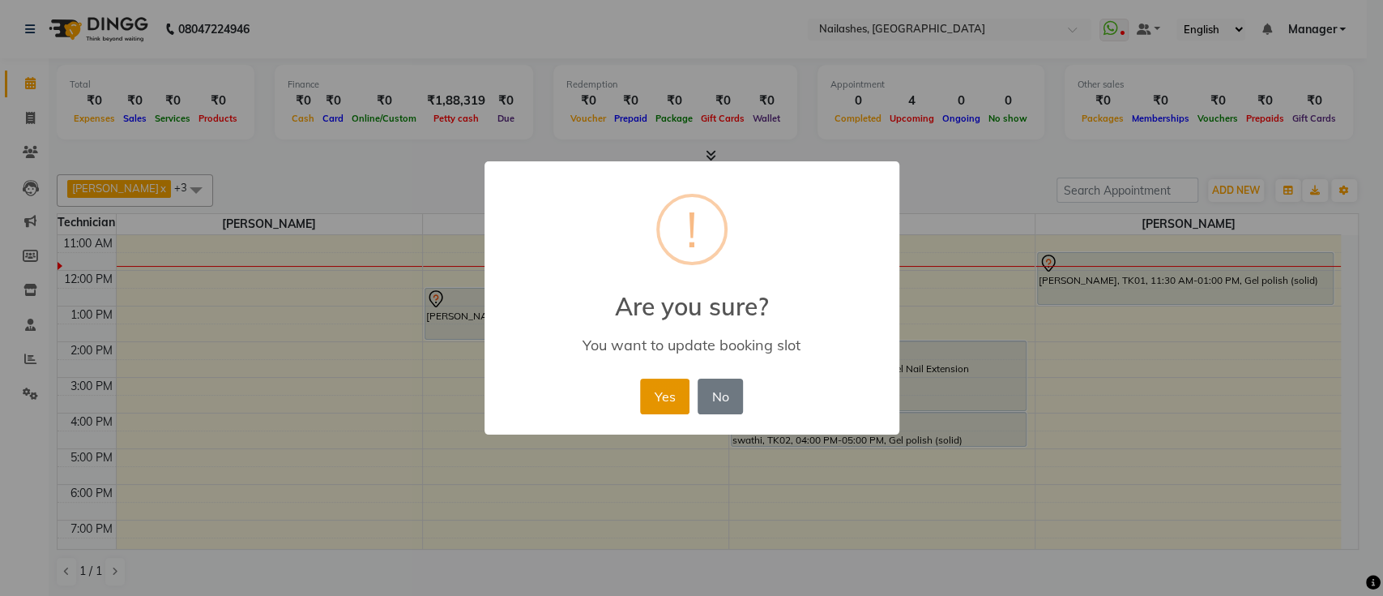
click at [648, 403] on button "Yes" at bounding box center [664, 396] width 49 height 36
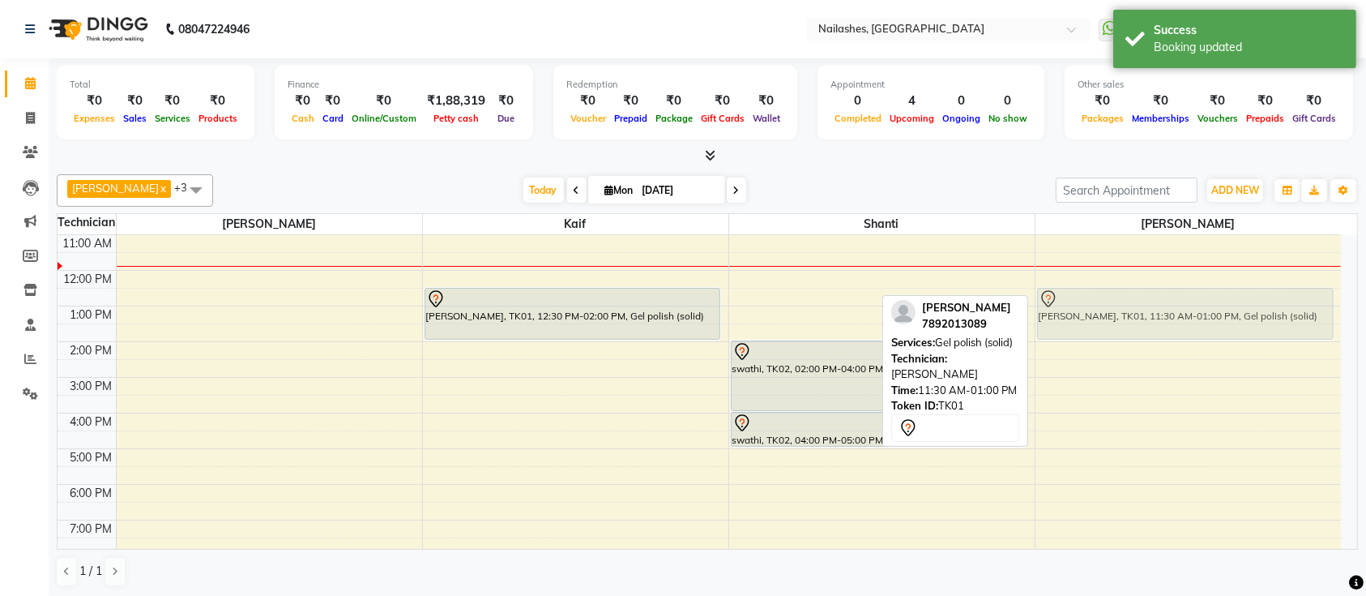
drag, startPoint x: 1147, startPoint y: 279, endPoint x: 1155, endPoint y: 314, distance: 36.4
click at [1155, 314] on div "[PERSON_NAME], TK01, 11:30 AM-01:00 PM, Gel polish (solid) [PERSON_NAME], TK01,…" at bounding box center [1188, 413] width 306 height 498
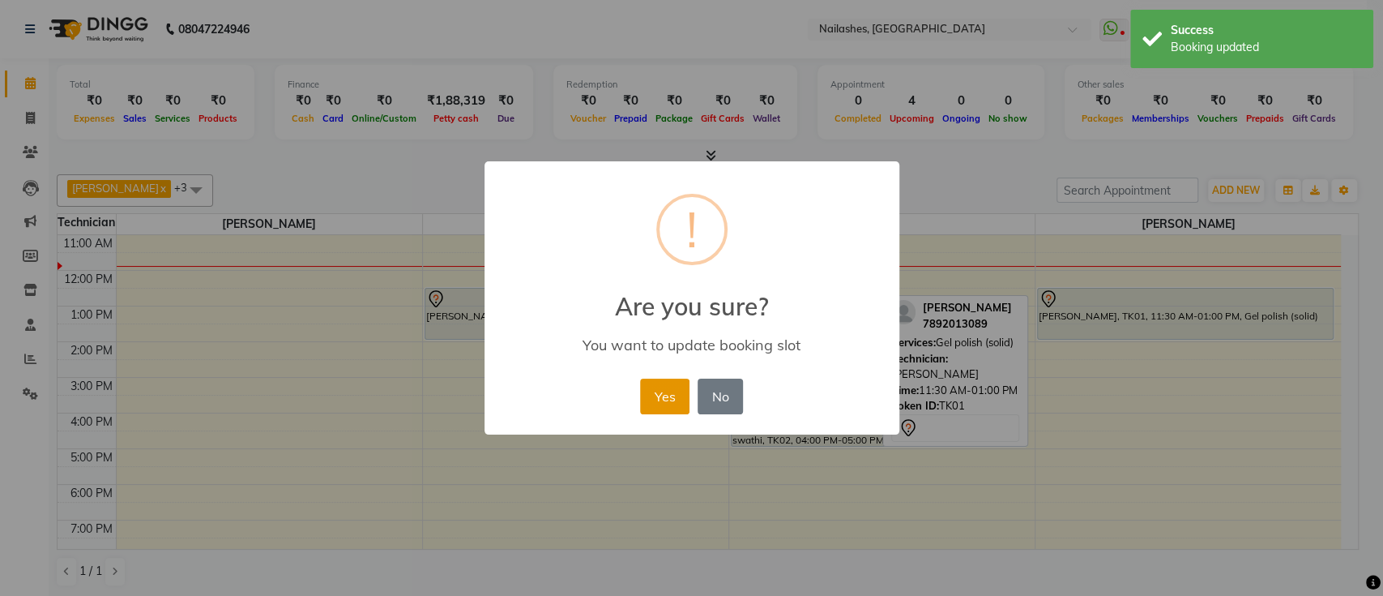
click at [669, 399] on button "Yes" at bounding box center [664, 396] width 49 height 36
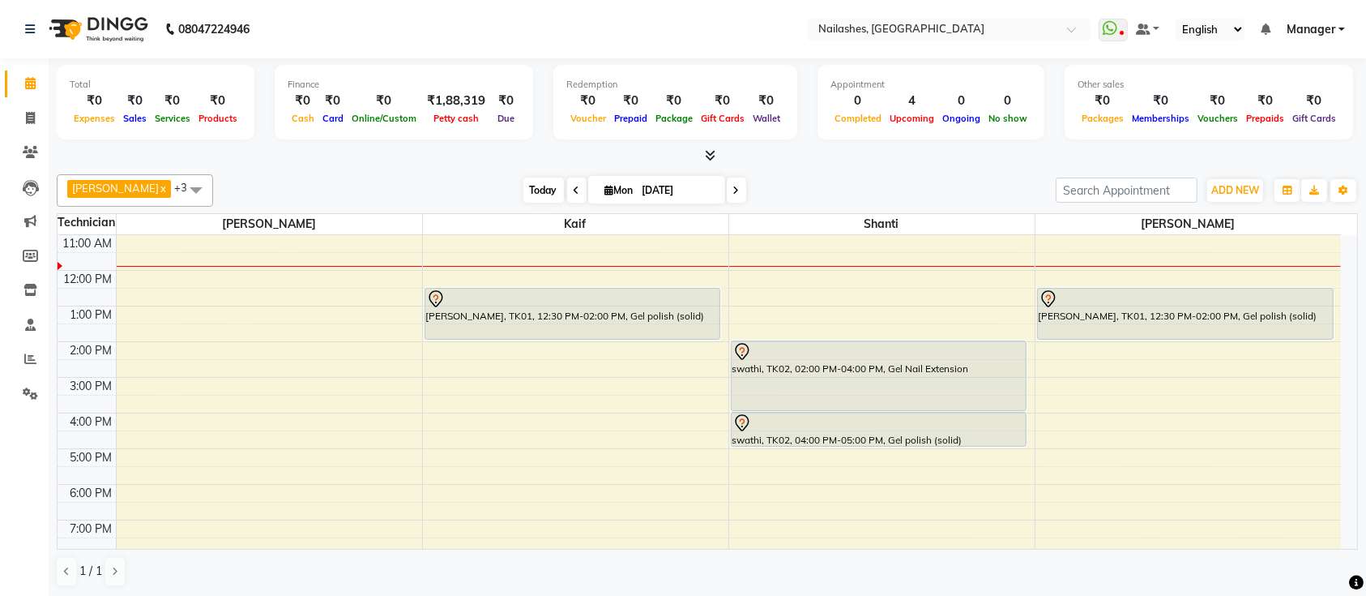
click at [528, 186] on span "Today" at bounding box center [543, 189] width 41 height 25
click at [523, 196] on span "Today" at bounding box center [543, 189] width 41 height 25
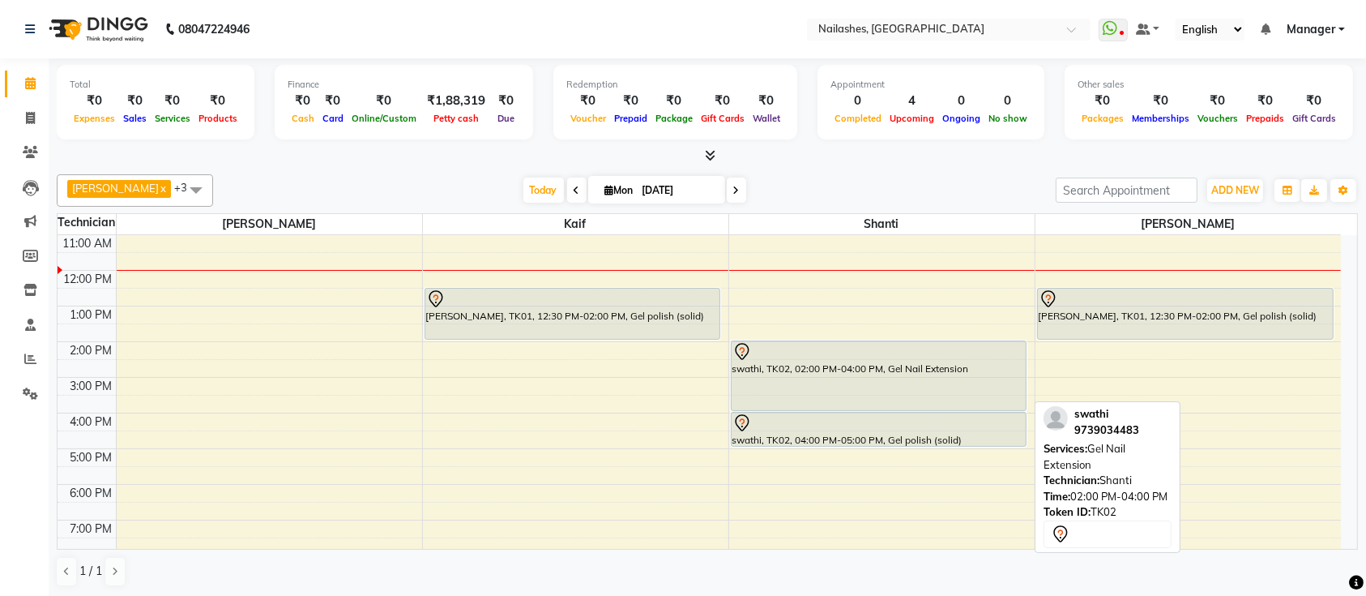
click at [804, 377] on div "swathi, TK02, 02:00 PM-04:00 PM, Gel Nail Extension" at bounding box center [879, 375] width 295 height 69
select select "7"
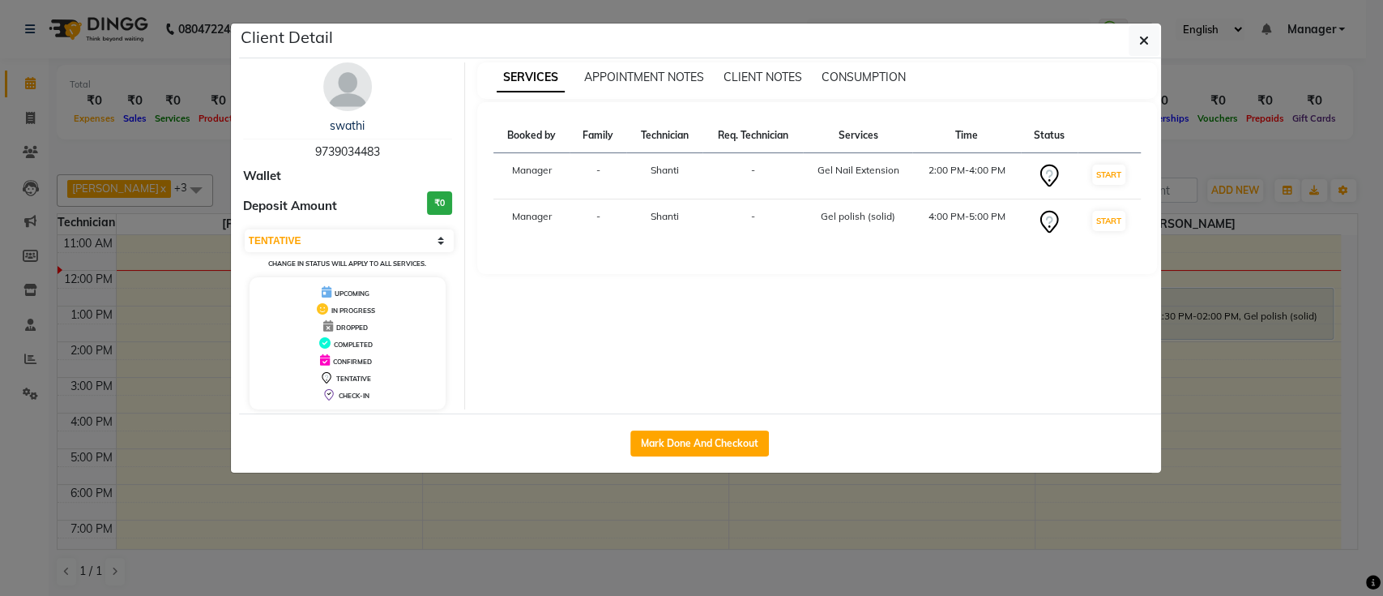
click at [346, 93] on img at bounding box center [347, 86] width 49 height 49
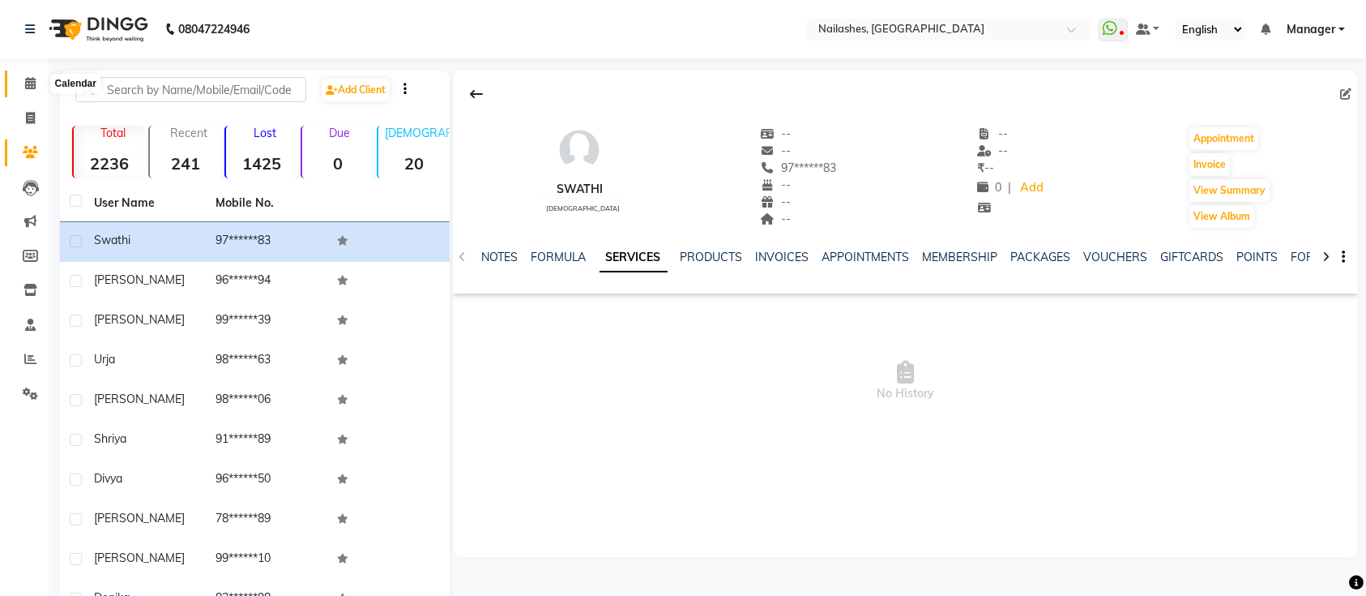
click at [23, 81] on span at bounding box center [30, 84] width 28 height 19
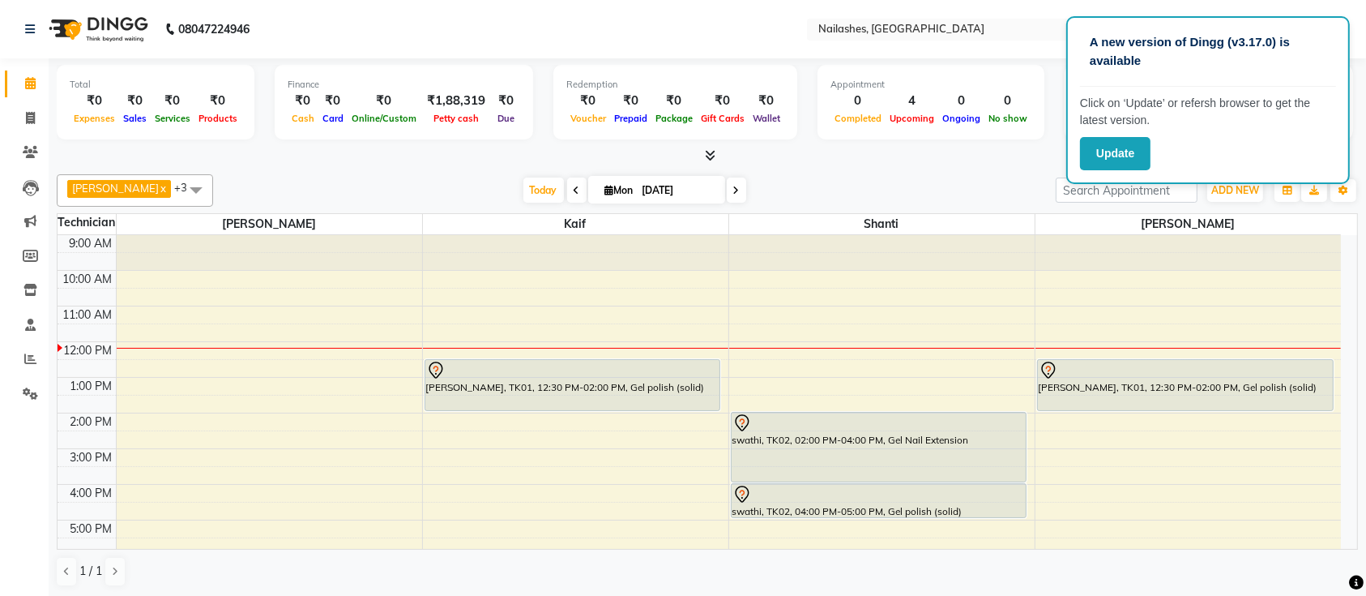
click at [817, 146] on div "Total ₹0 Expenses ₹0 Sales ₹0 Services ₹0 Products Finance ₹0 Cash ₹0 Card ₹0 O…" at bounding box center [707, 111] width 1301 height 106
click at [830, 152] on div at bounding box center [707, 155] width 1301 height 17
drag, startPoint x: 830, startPoint y: 152, endPoint x: 765, endPoint y: 186, distance: 73.2
click at [765, 186] on div "[DATE] [DATE]" at bounding box center [634, 190] width 826 height 24
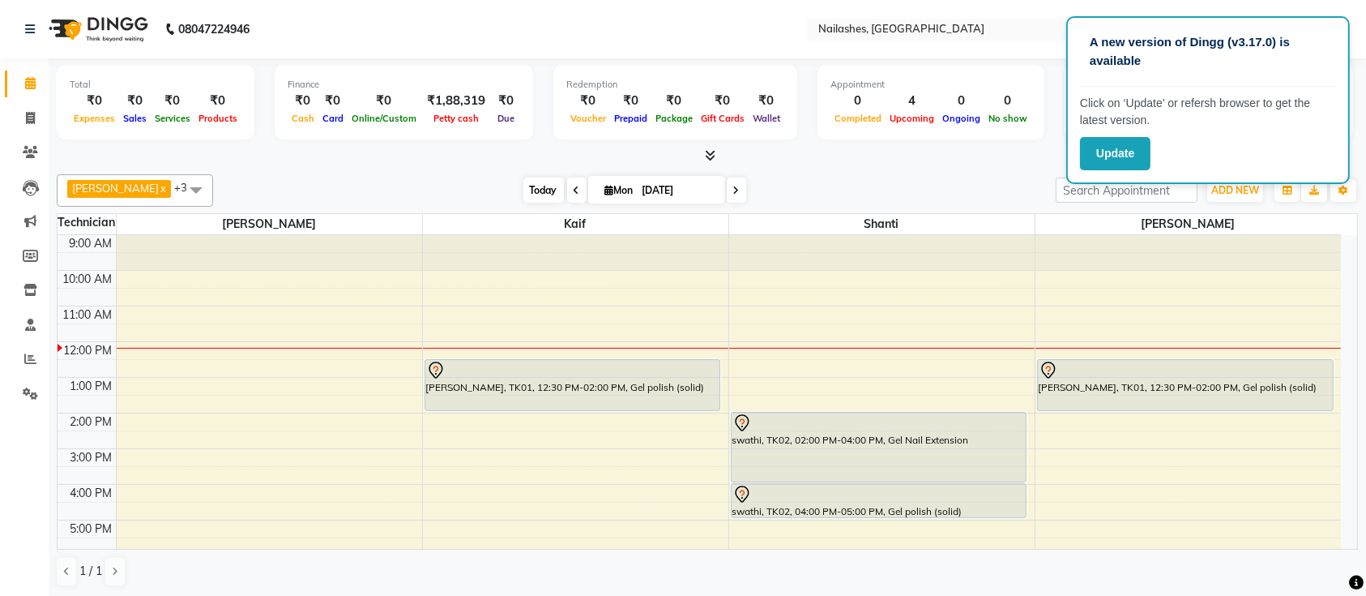
click at [523, 191] on span "Today" at bounding box center [543, 189] width 41 height 25
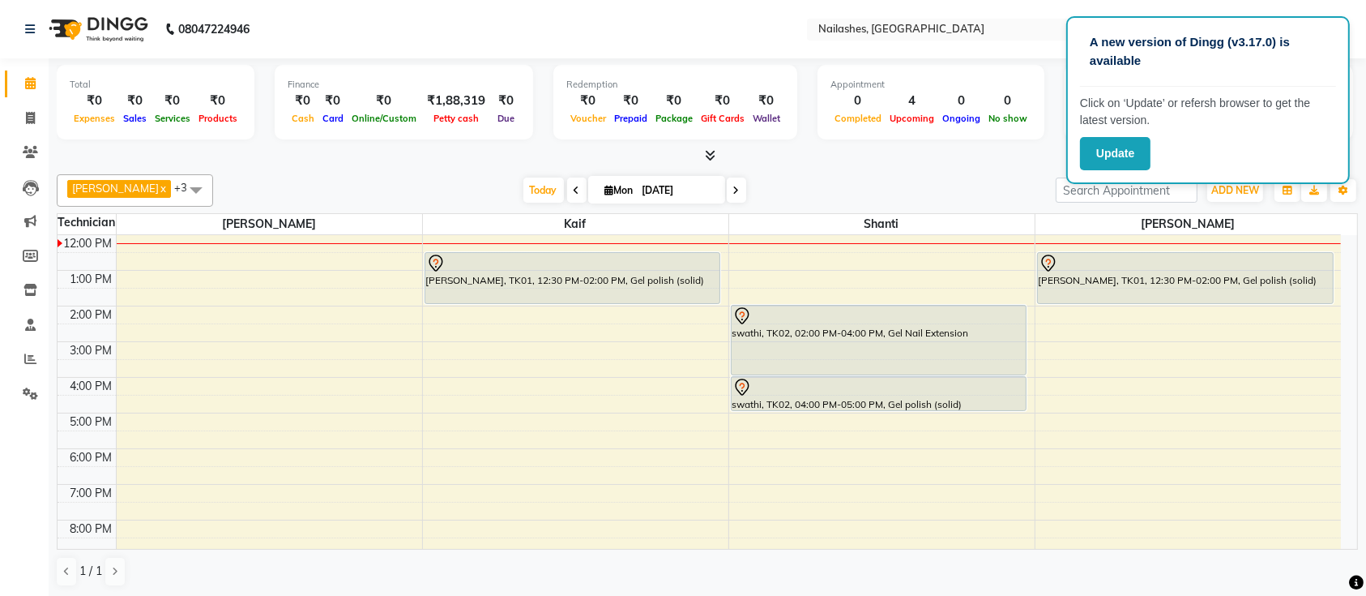
click at [882, 176] on div "[PERSON_NAME] x Shanti x [PERSON_NAME] x Kaif x +3 UnSelect All [PERSON_NAME] K…" at bounding box center [707, 190] width 1301 height 32
click at [1025, 190] on div "[DATE] [DATE]" at bounding box center [634, 190] width 826 height 24
drag, startPoint x: 1025, startPoint y: 190, endPoint x: 186, endPoint y: 480, distance: 887.1
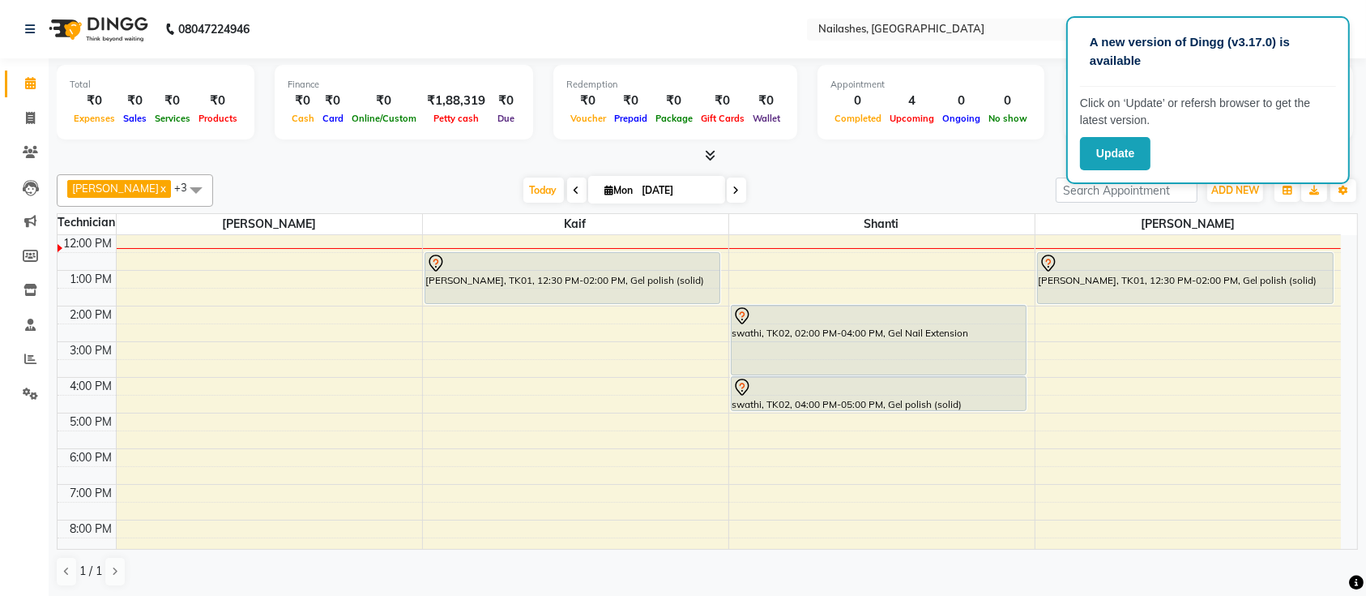
drag, startPoint x: 186, startPoint y: 480, endPoint x: 749, endPoint y: 163, distance: 645.4
click at [749, 163] on div at bounding box center [707, 155] width 1301 height 17
click at [523, 191] on span "Today" at bounding box center [543, 189] width 41 height 25
click at [727, 194] on span at bounding box center [736, 189] width 19 height 25
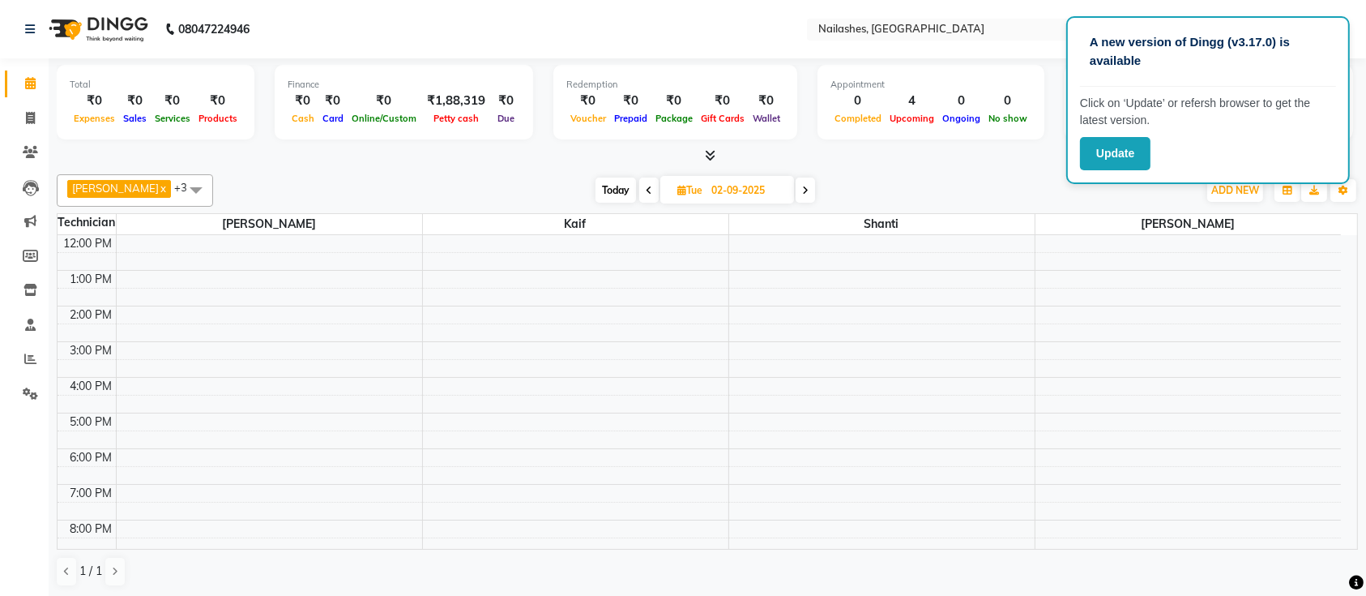
scroll to position [0, 0]
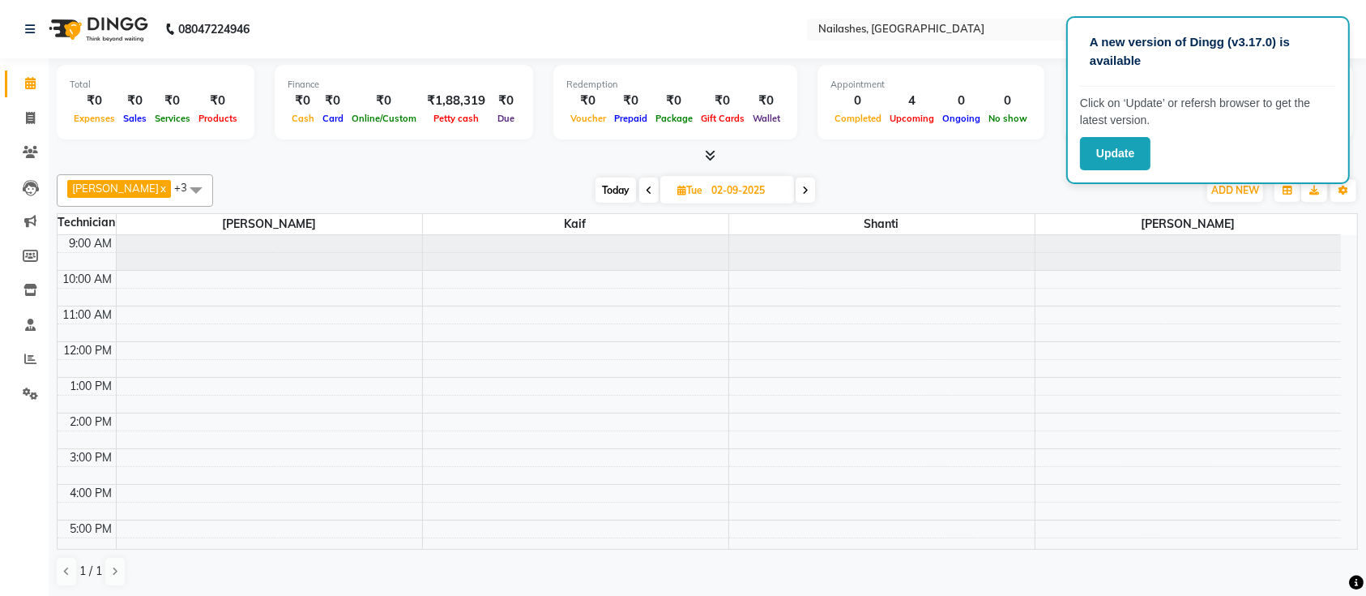
click at [656, 244] on div at bounding box center [575, 252] width 305 height 35
drag, startPoint x: 655, startPoint y: 246, endPoint x: 590, endPoint y: 254, distance: 65.3
click at [590, 254] on div at bounding box center [575, 252] width 305 height 35
click at [646, 191] on icon at bounding box center [649, 191] width 6 height 10
type input "[DATE]"
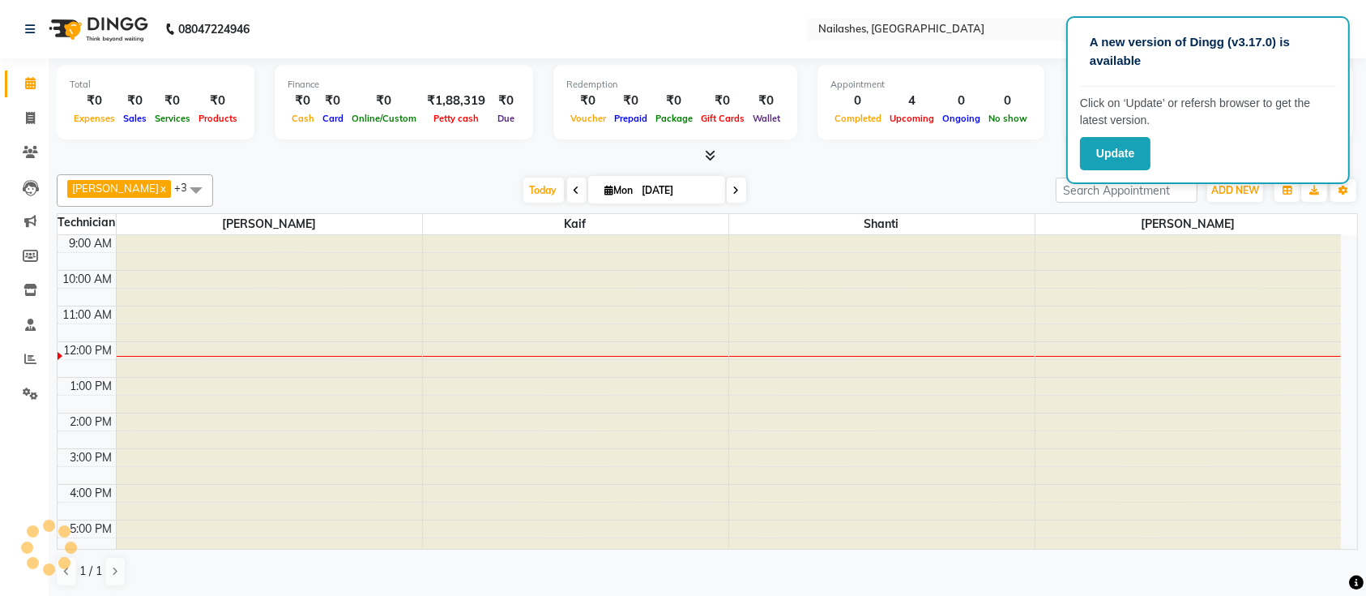
scroll to position [107, 0]
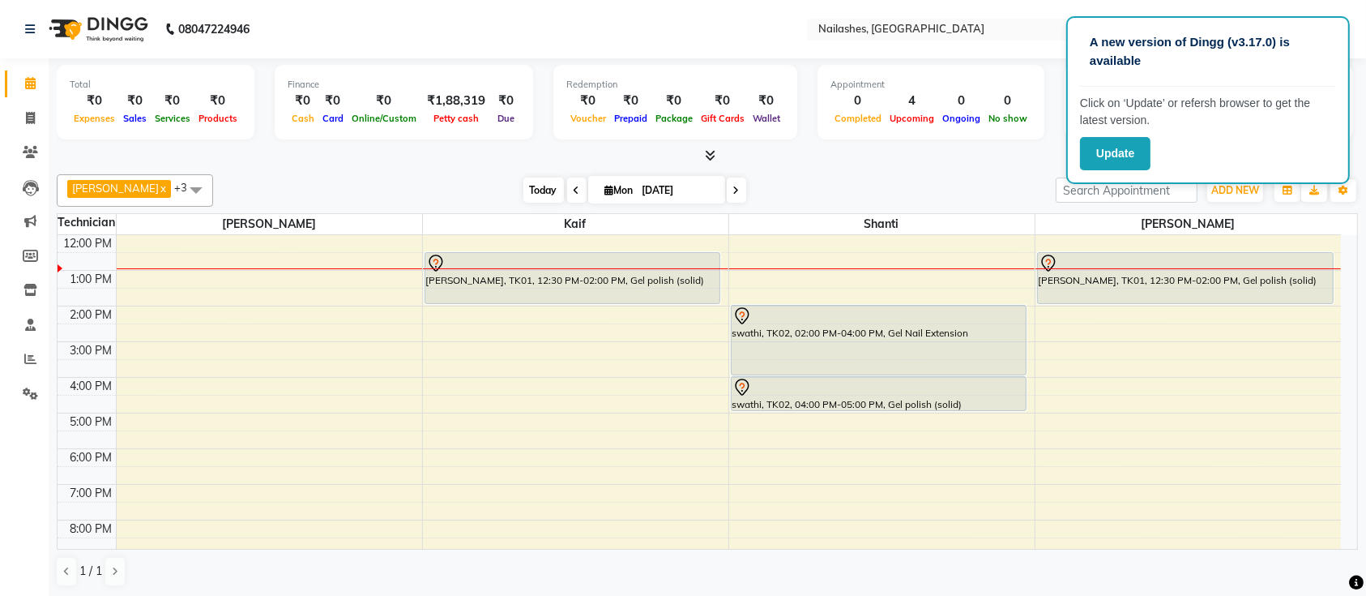
click at [523, 198] on span "Today" at bounding box center [543, 189] width 41 height 25
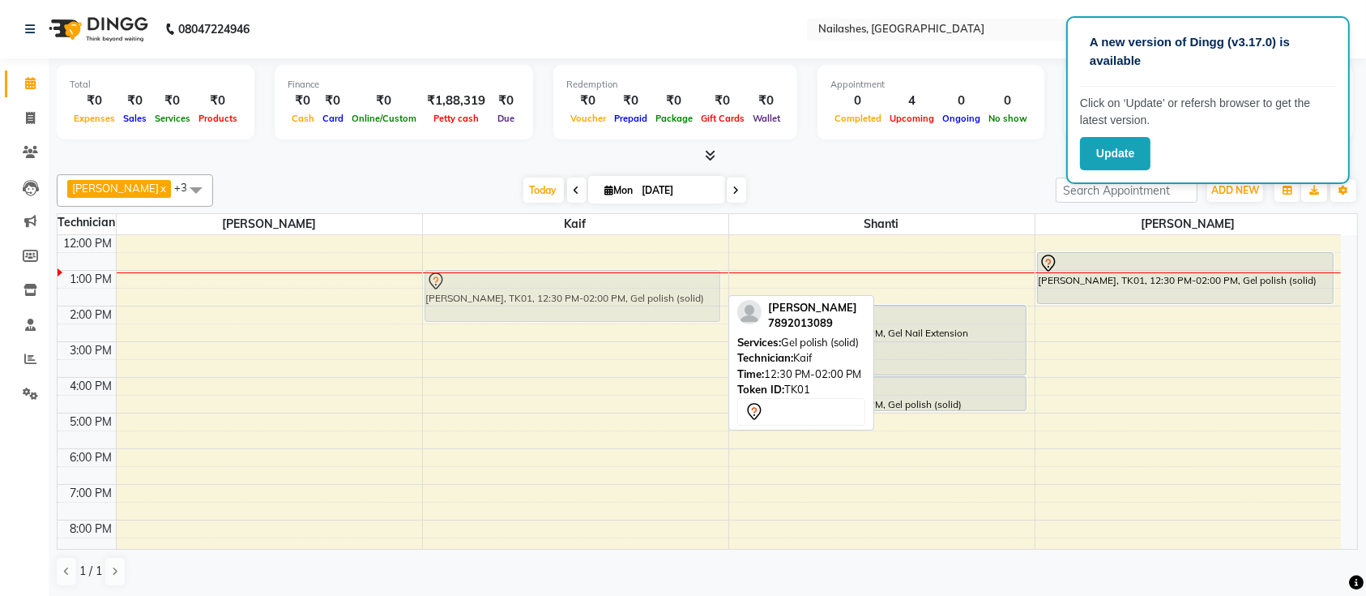
drag, startPoint x: 561, startPoint y: 279, endPoint x: 604, endPoint y: 301, distance: 47.5
click at [604, 301] on div "[PERSON_NAME], TK01, 12:30 PM-02:00 PM, Gel polish (solid) [GEOGRAPHIC_DATA], T…" at bounding box center [575, 377] width 305 height 498
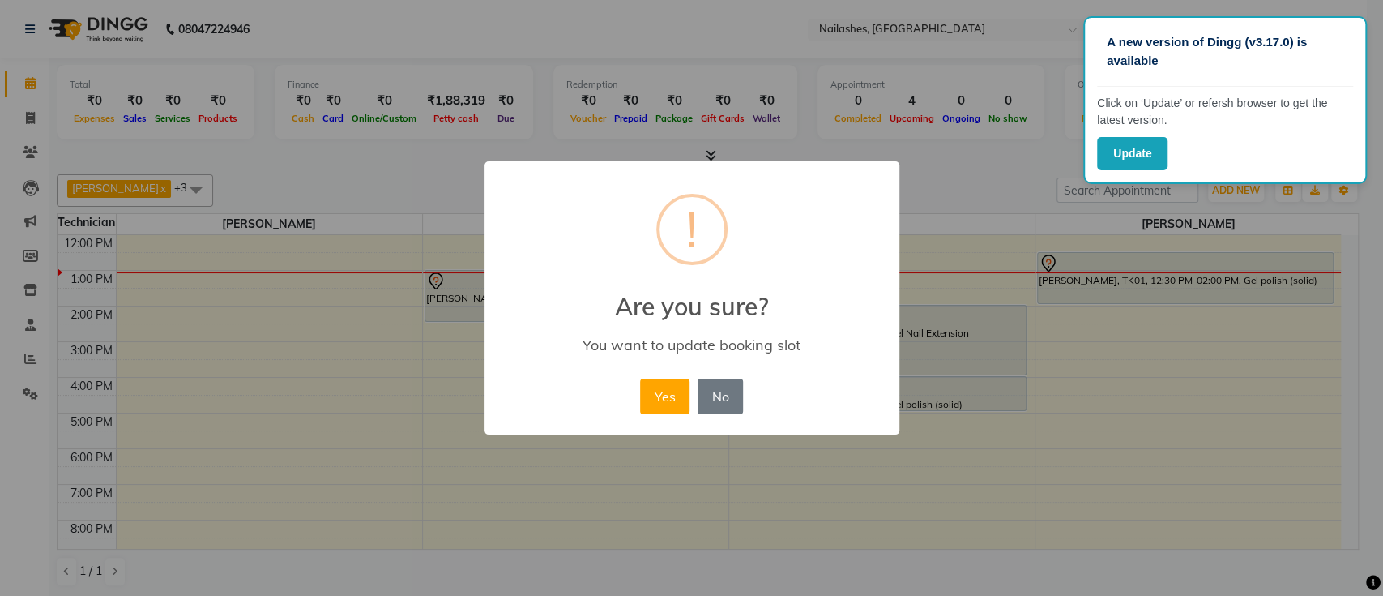
click at [655, 377] on div "Yes No No" at bounding box center [691, 396] width 111 height 44
click at [667, 396] on button "Yes" at bounding box center [664, 396] width 49 height 36
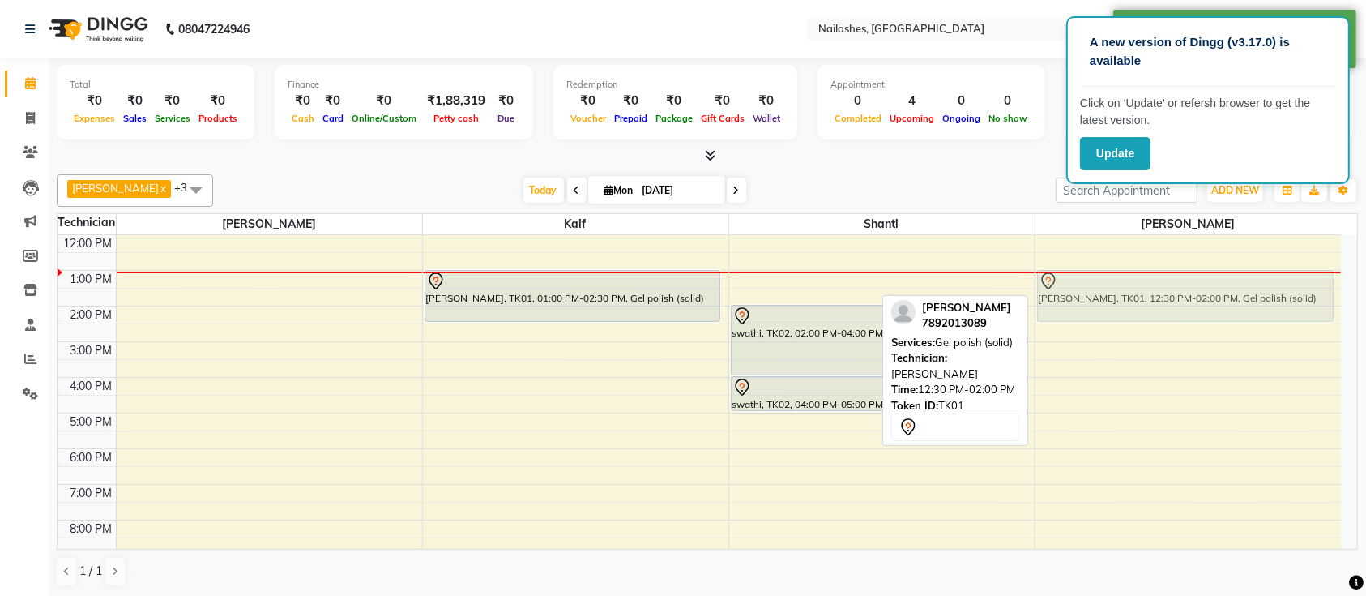
drag, startPoint x: 1144, startPoint y: 275, endPoint x: 1144, endPoint y: 295, distance: 20.3
click at [1144, 295] on div "[PERSON_NAME], TK01, 12:30 PM-02:00 PM, Gel polish (solid) [GEOGRAPHIC_DATA], T…" at bounding box center [1188, 377] width 306 height 498
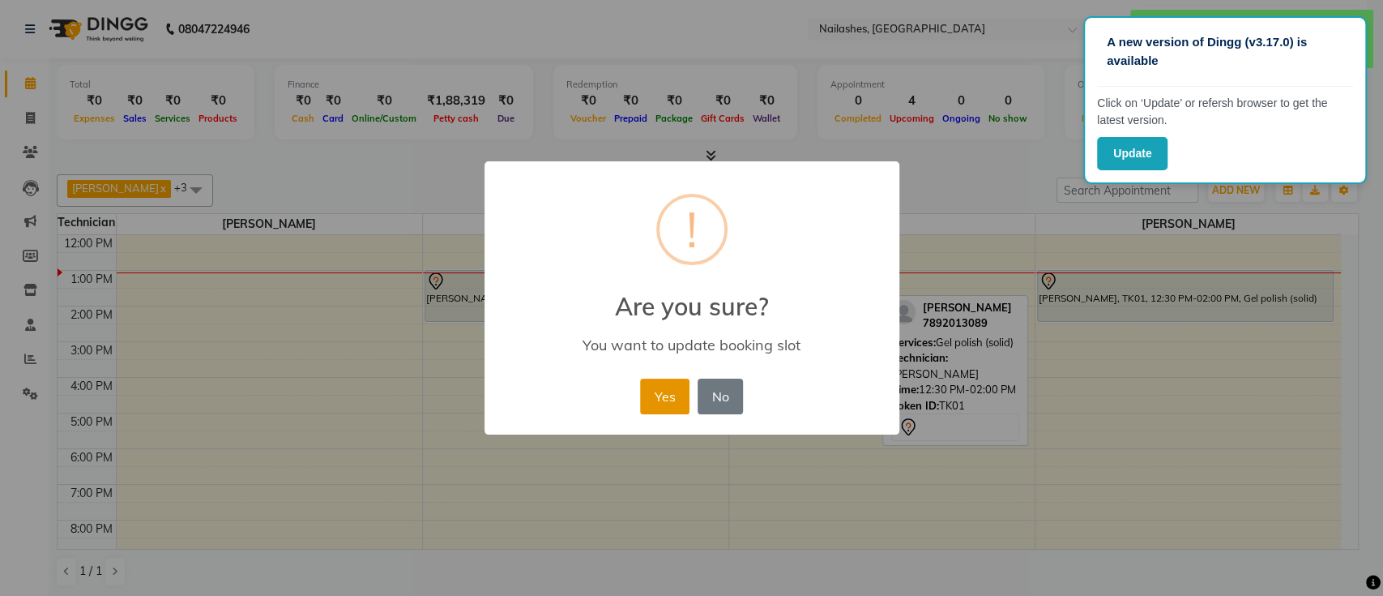
click at [663, 395] on button "Yes" at bounding box center [664, 396] width 49 height 36
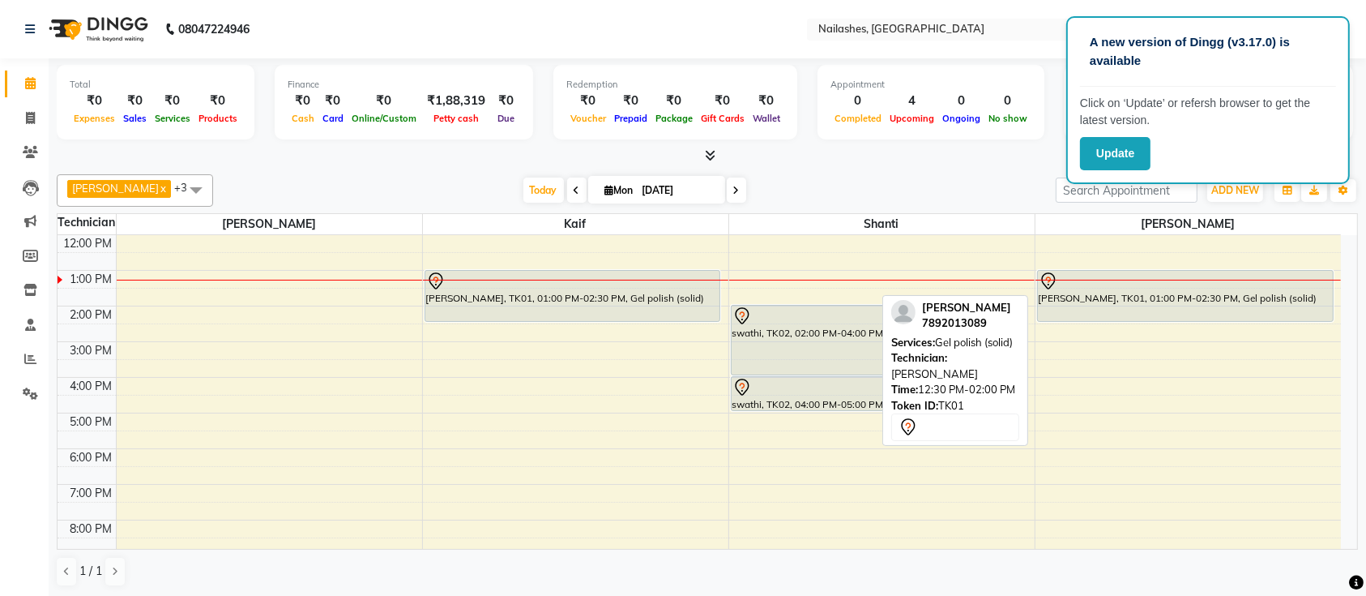
click at [663, 395] on div "9:00 AM 10:00 AM 11:00 AM 12:00 PM 1:00 PM 2:00 PM 3:00 PM 4:00 PM 5:00 PM 6:00…" at bounding box center [699, 377] width 1283 height 498
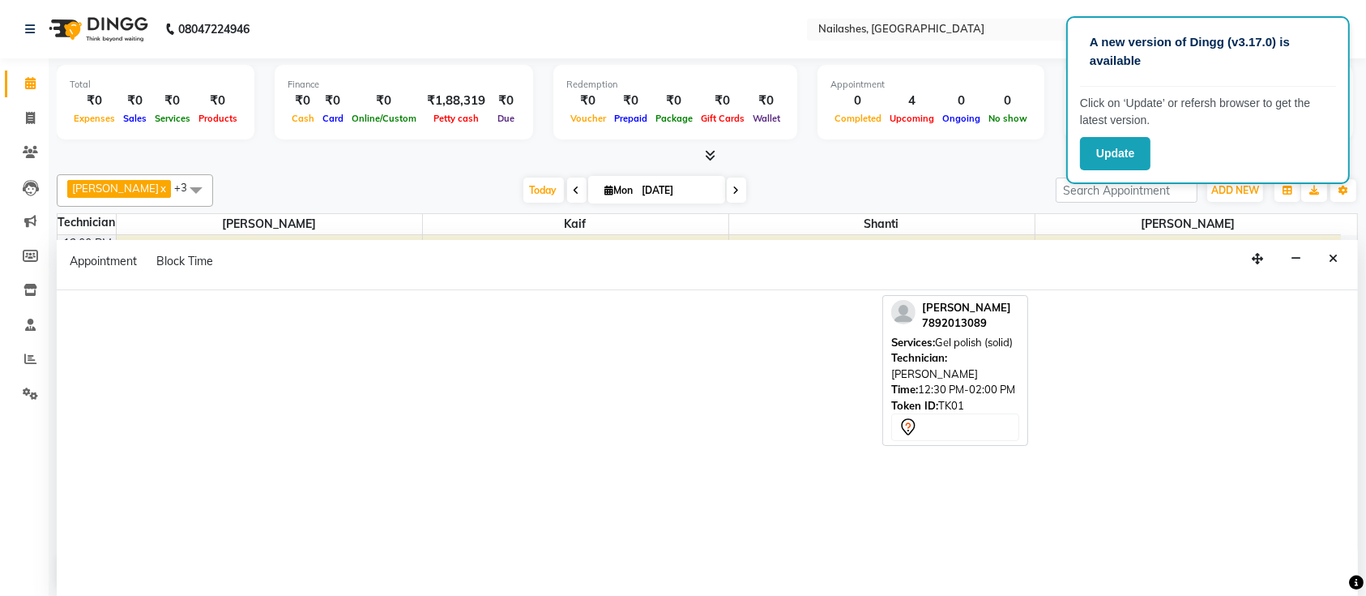
click at [663, 395] on div at bounding box center [707, 443] width 1301 height 307
select select "29607"
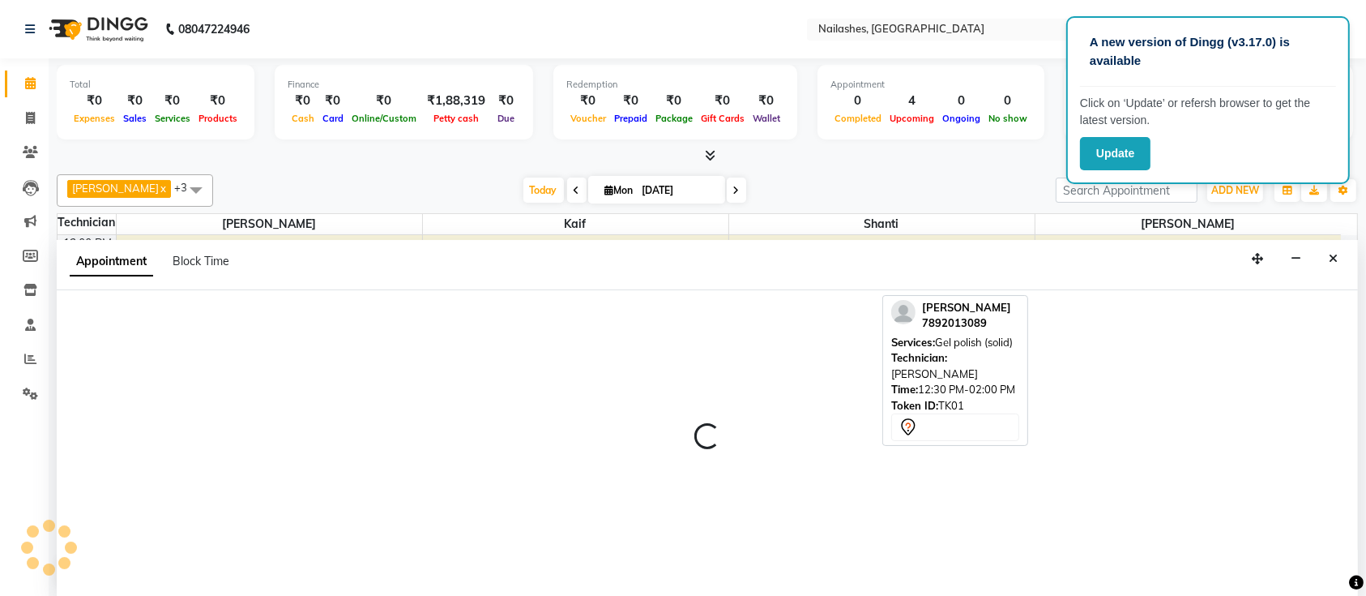
select select "990"
select select "tentative"
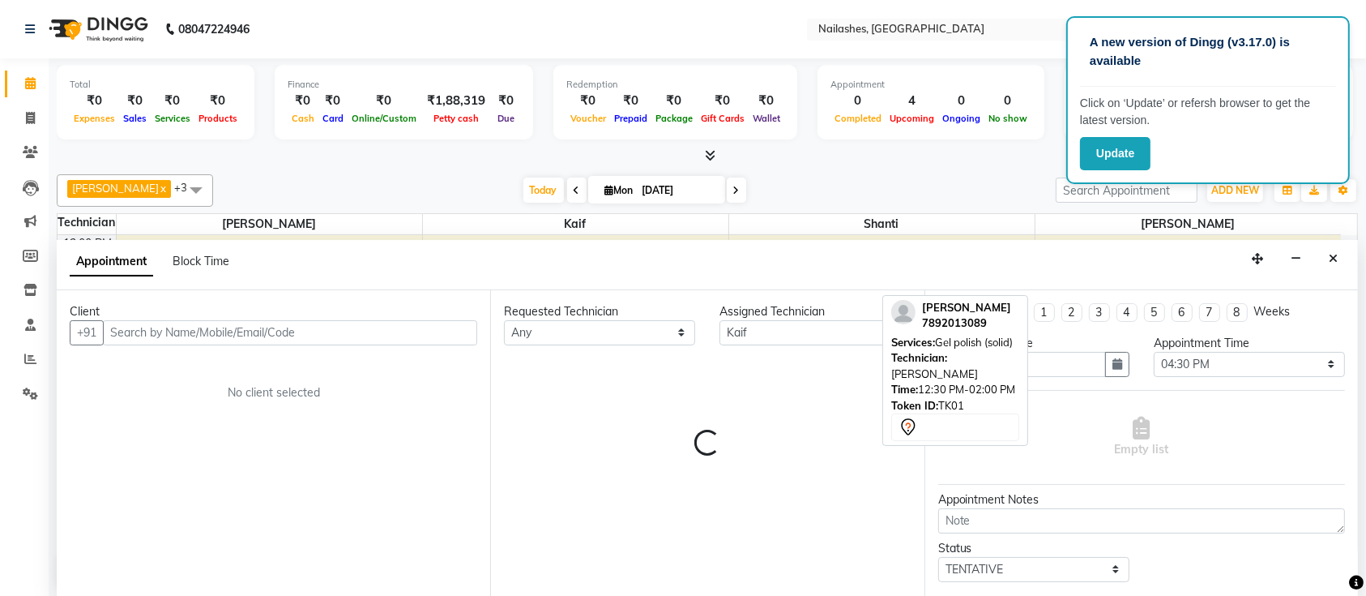
click at [663, 395] on div "Requested Technician Any [PERSON_NAME] Kaif Shanti [PERSON_NAME] Assigned Techn…" at bounding box center [706, 443] width 433 height 307
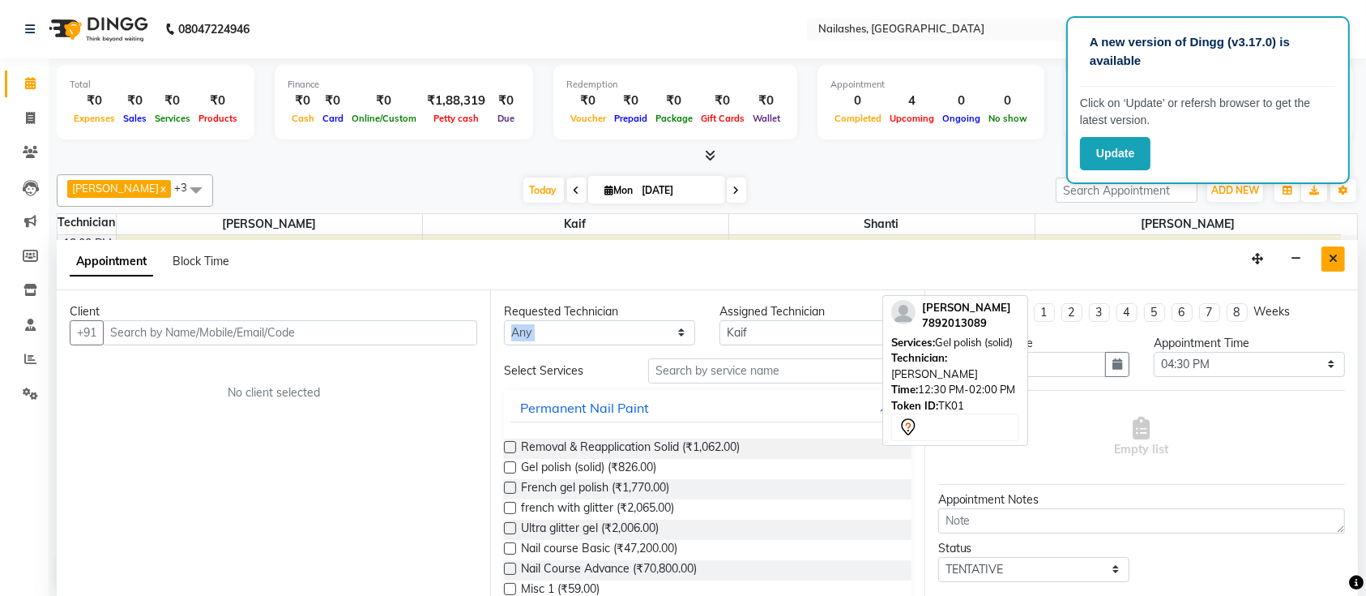
click at [1338, 252] on button "Close" at bounding box center [1332, 258] width 23 height 25
